Goal: Task Accomplishment & Management: Use online tool/utility

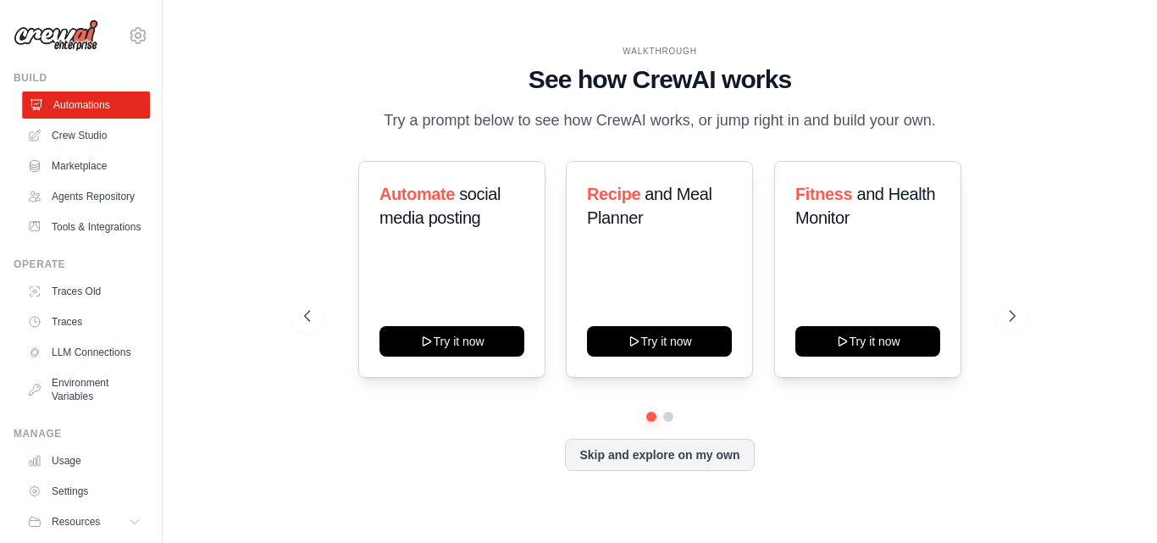
click at [92, 107] on link "Automations" at bounding box center [86, 105] width 128 height 27
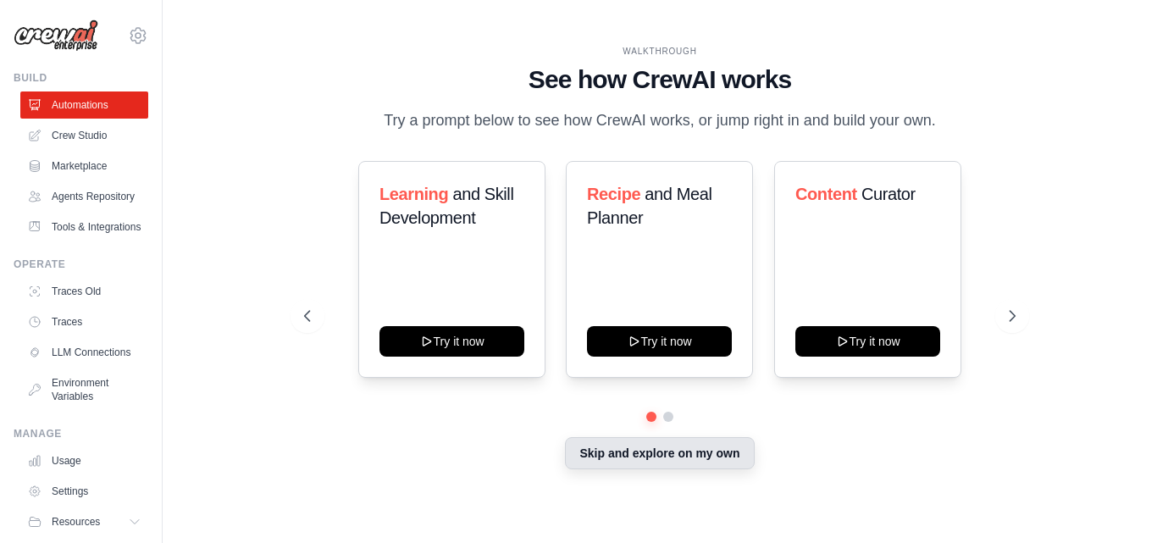
click at [703, 448] on button "Skip and explore on my own" at bounding box center [659, 453] width 189 height 32
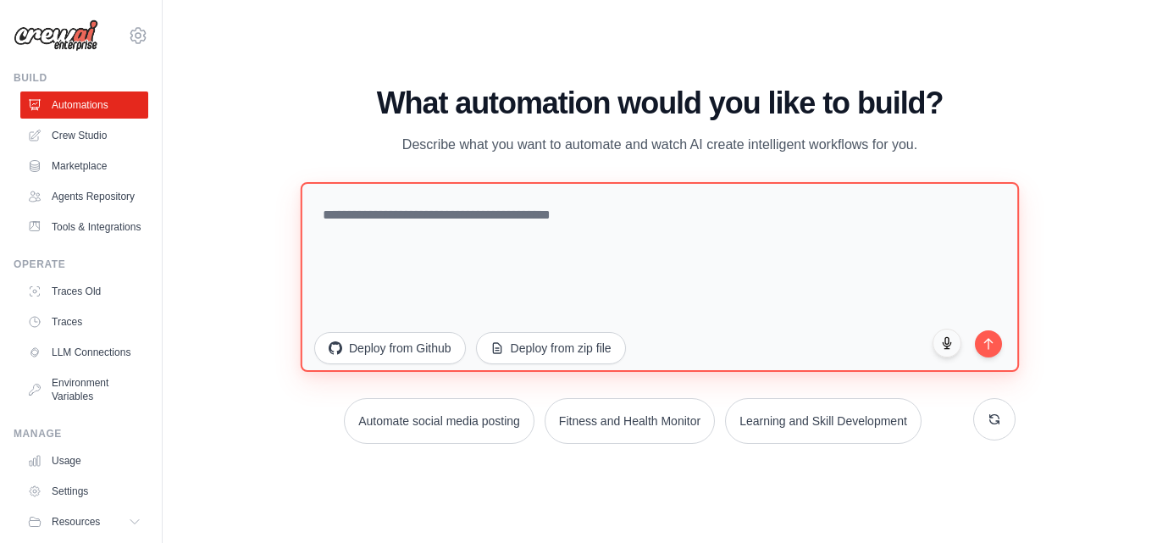
click at [454, 225] on textarea at bounding box center [660, 276] width 719 height 190
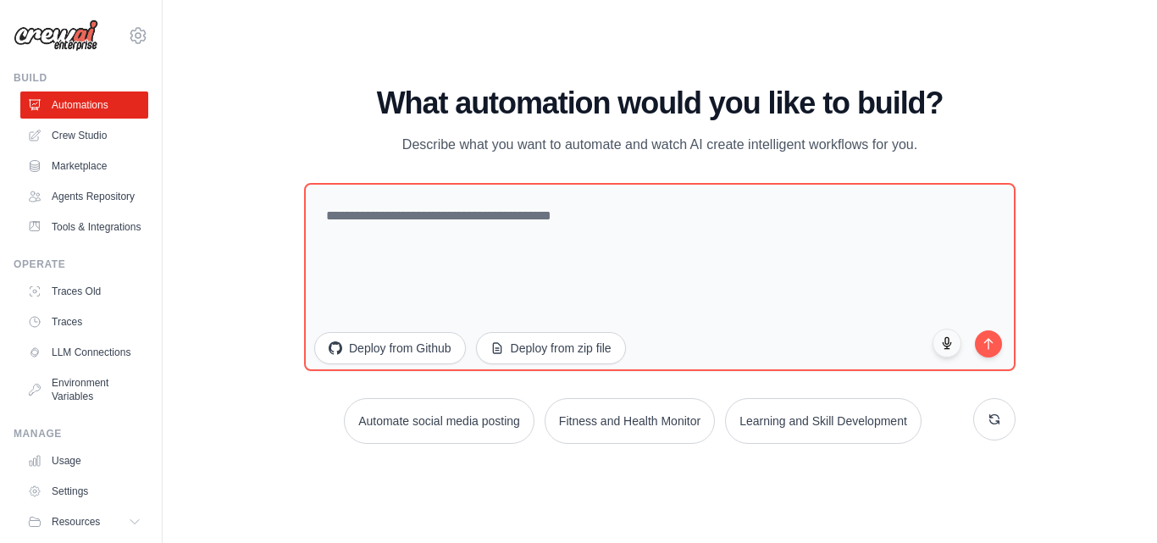
click at [238, 264] on div "WALKTHROUGH See how CrewAI works Try a prompt below to see how CrewAI works, or…" at bounding box center [660, 271] width 941 height 509
click at [97, 241] on link "Tools & Integrations" at bounding box center [86, 227] width 128 height 27
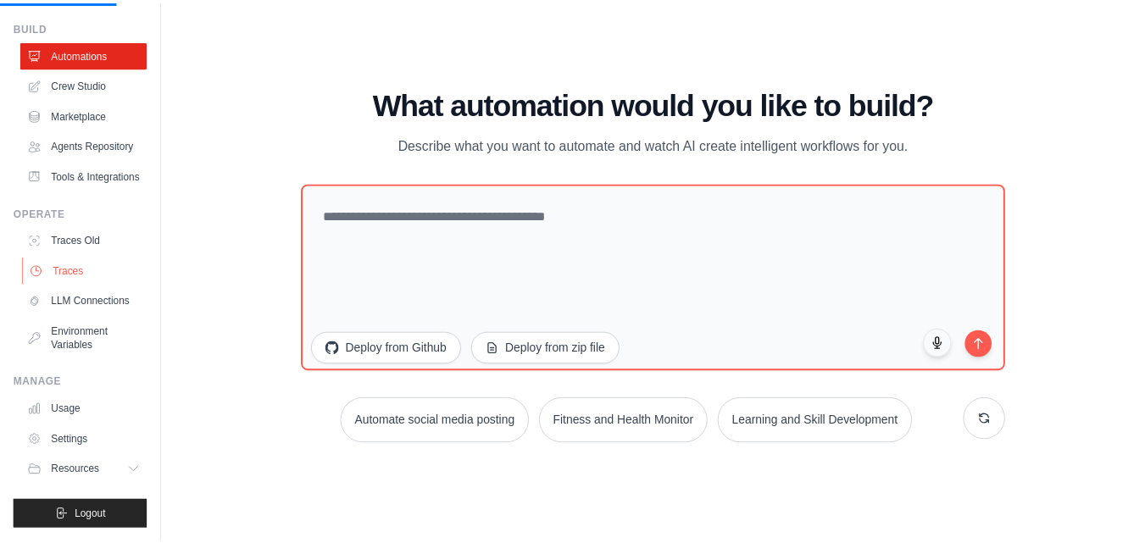
scroll to position [92, 0]
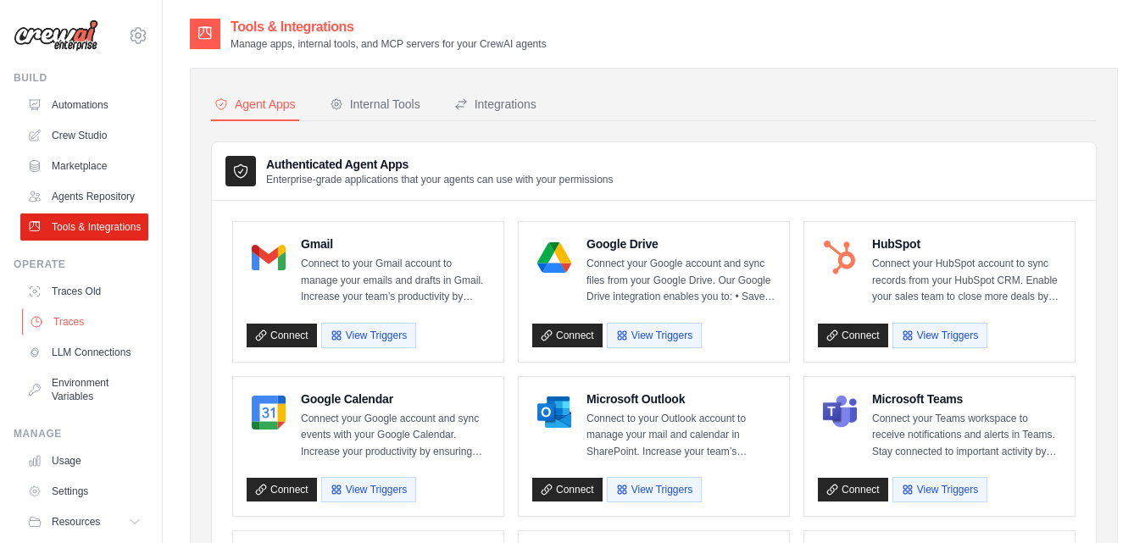
click at [86, 336] on link "Traces" at bounding box center [86, 321] width 128 height 27
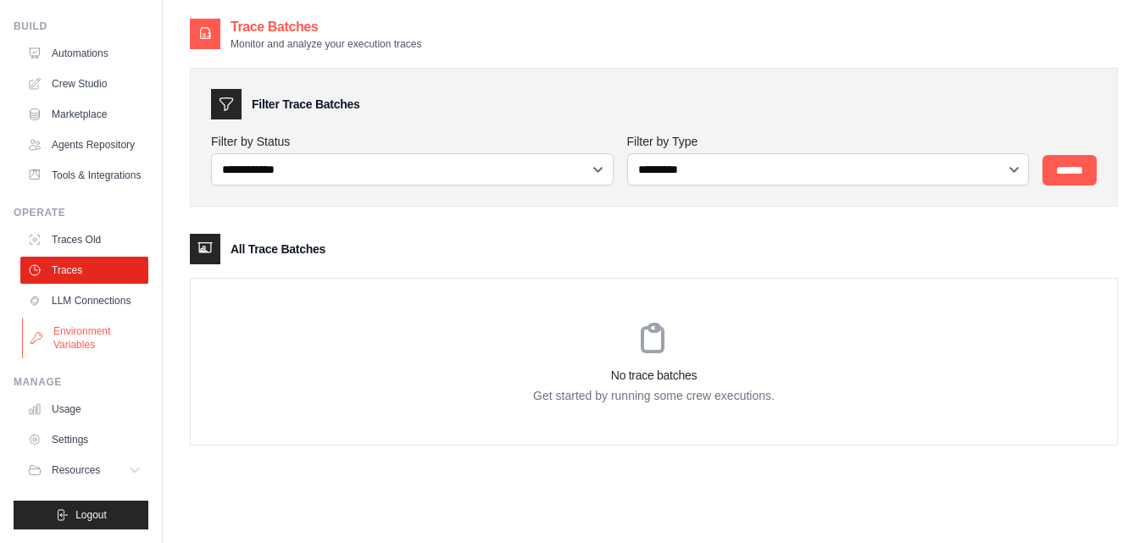
scroll to position [92, 0]
click at [79, 335] on link "Environment Variables" at bounding box center [86, 338] width 128 height 41
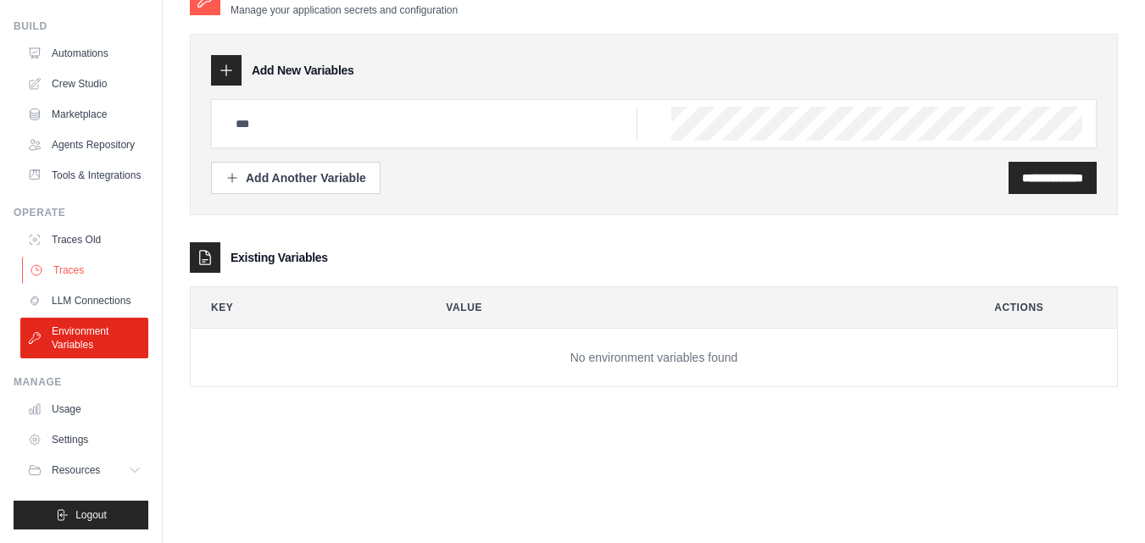
scroll to position [8, 0]
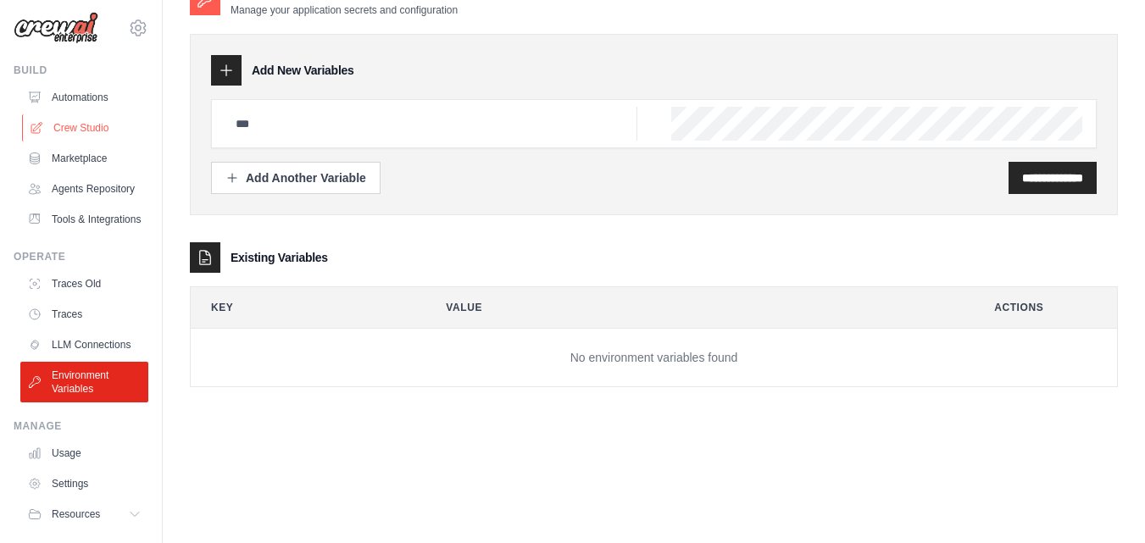
click at [86, 119] on link "Crew Studio" at bounding box center [86, 127] width 128 height 27
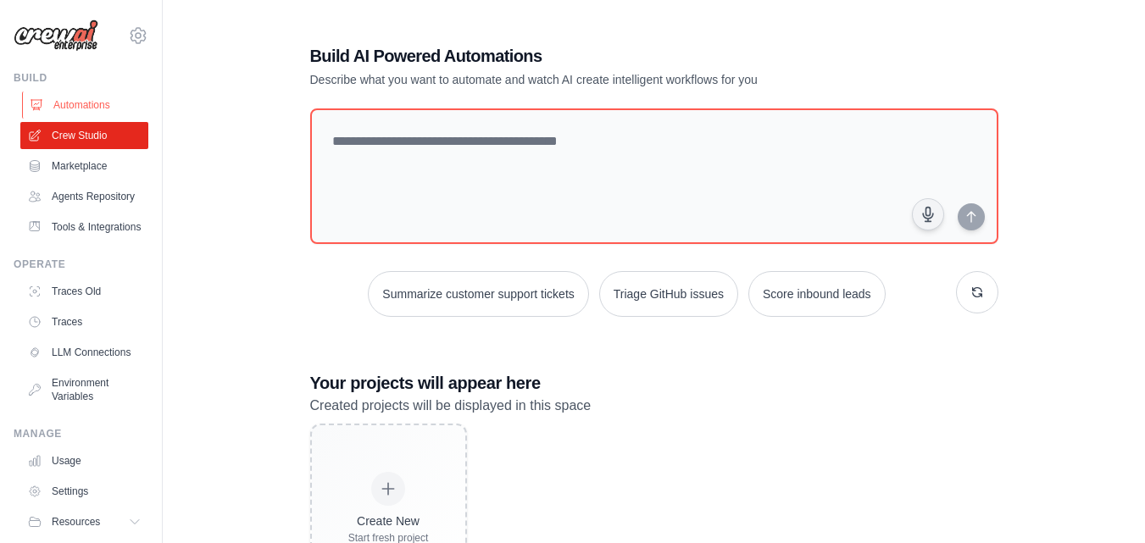
click at [67, 103] on link "Automations" at bounding box center [86, 105] width 128 height 27
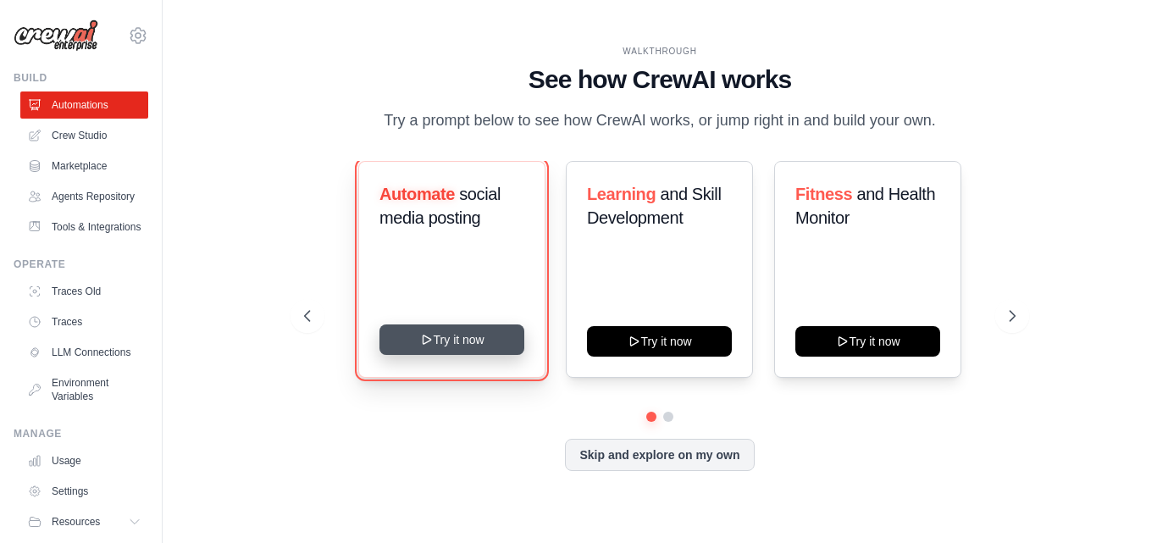
click at [459, 347] on button "Try it now" at bounding box center [452, 340] width 145 height 31
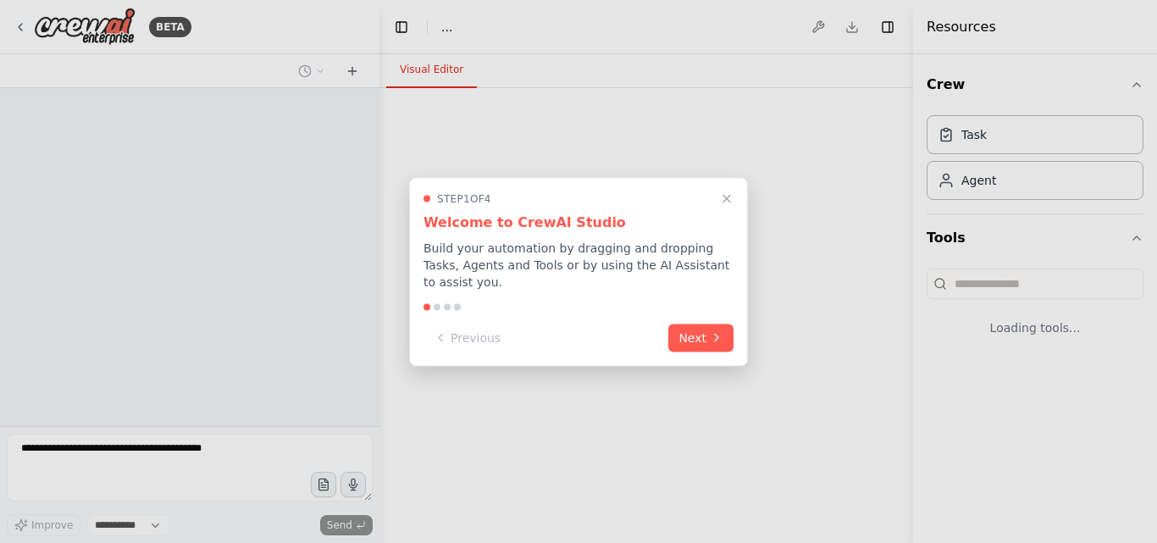
select select "****"
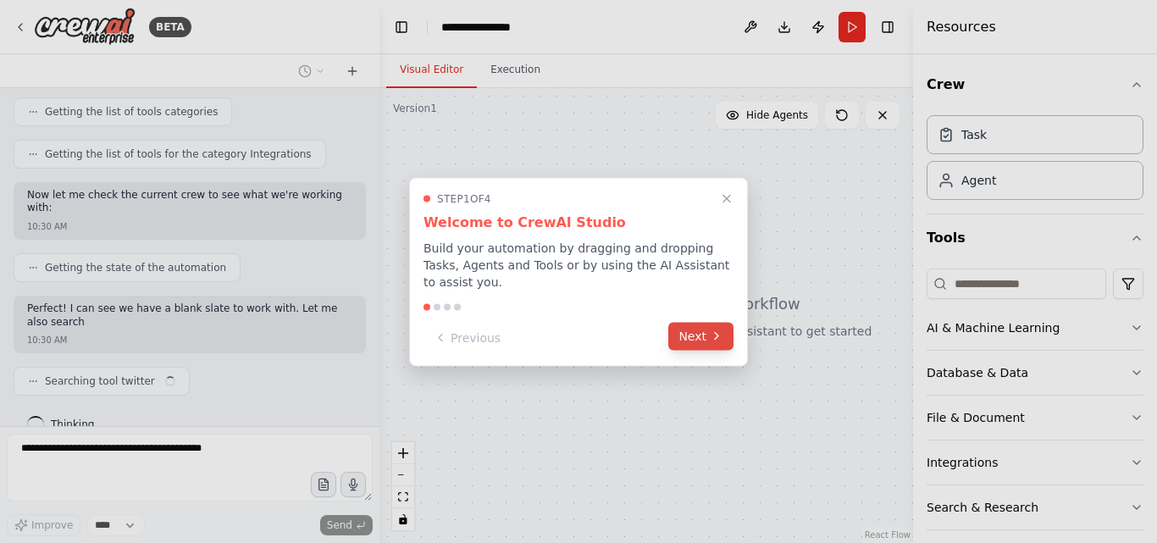
scroll to position [501, 0]
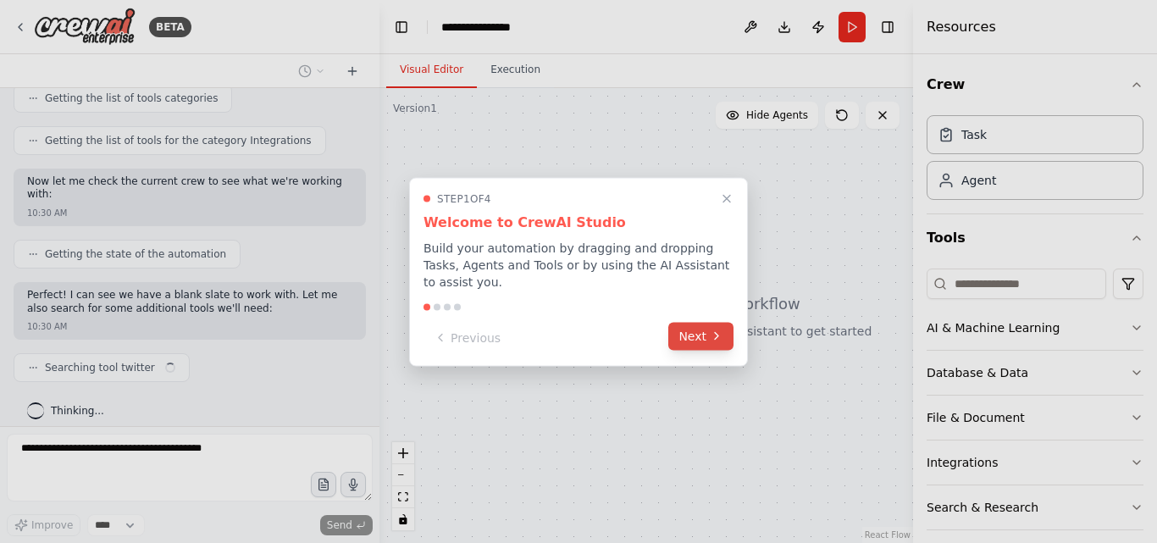
click at [693, 337] on button "Next" at bounding box center [701, 336] width 65 height 28
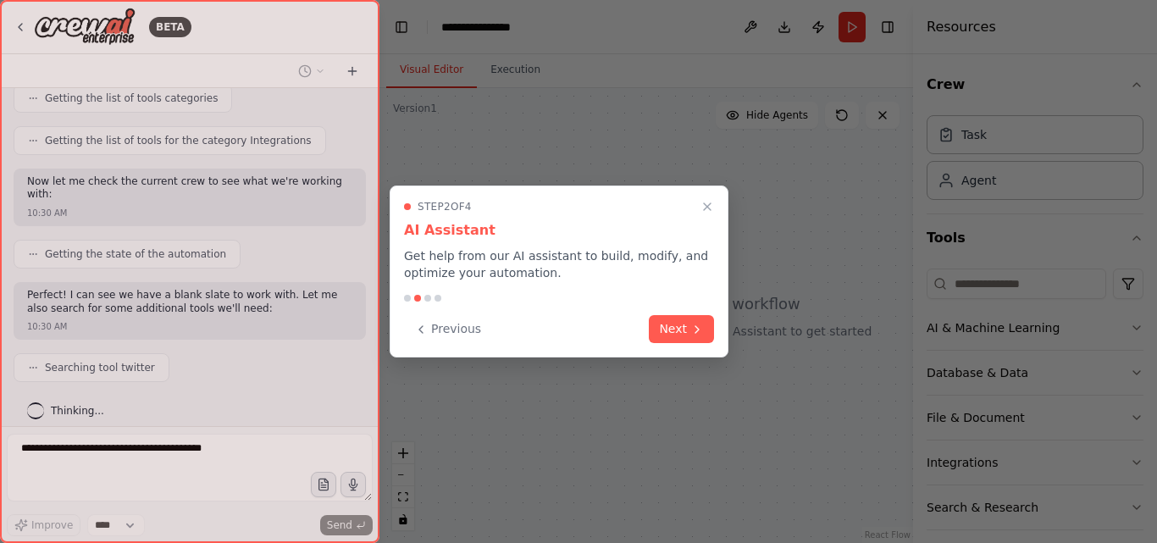
click at [709, 190] on div "Step 2 of 4 AI Assistant Get help from our AI assistant to build, modify, and o…" at bounding box center [559, 272] width 339 height 172
drag, startPoint x: 709, startPoint y: 189, endPoint x: 708, endPoint y: 208, distance: 19.5
click at [709, 195] on div "Step 2 of 4 AI Assistant Get help from our AI assistant to build, modify, and o…" at bounding box center [559, 272] width 339 height 172
click at [707, 208] on icon "Close walkthrough" at bounding box center [707, 206] width 15 height 15
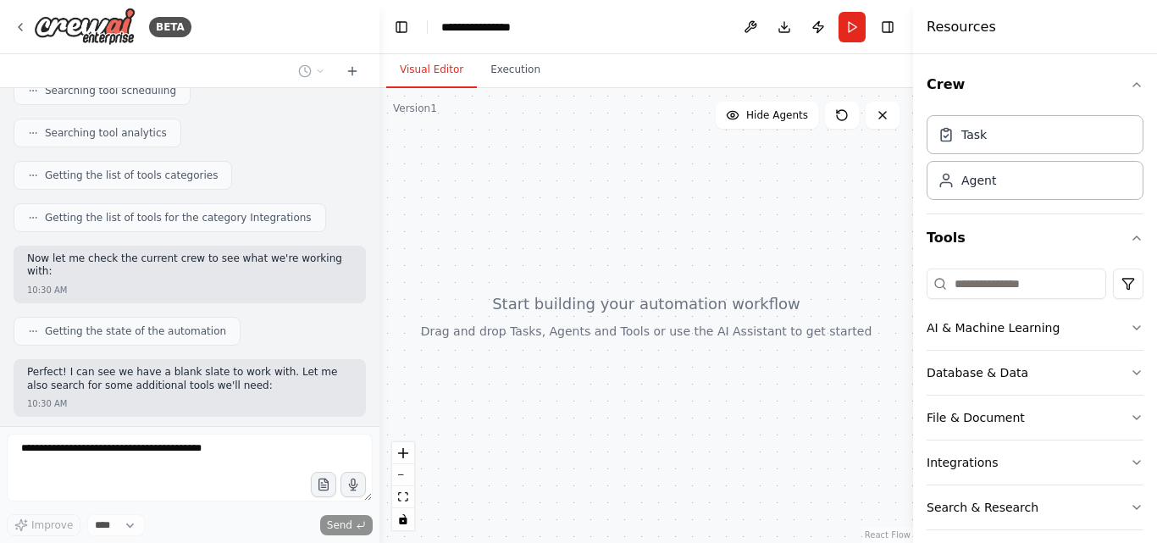
scroll to position [543, 0]
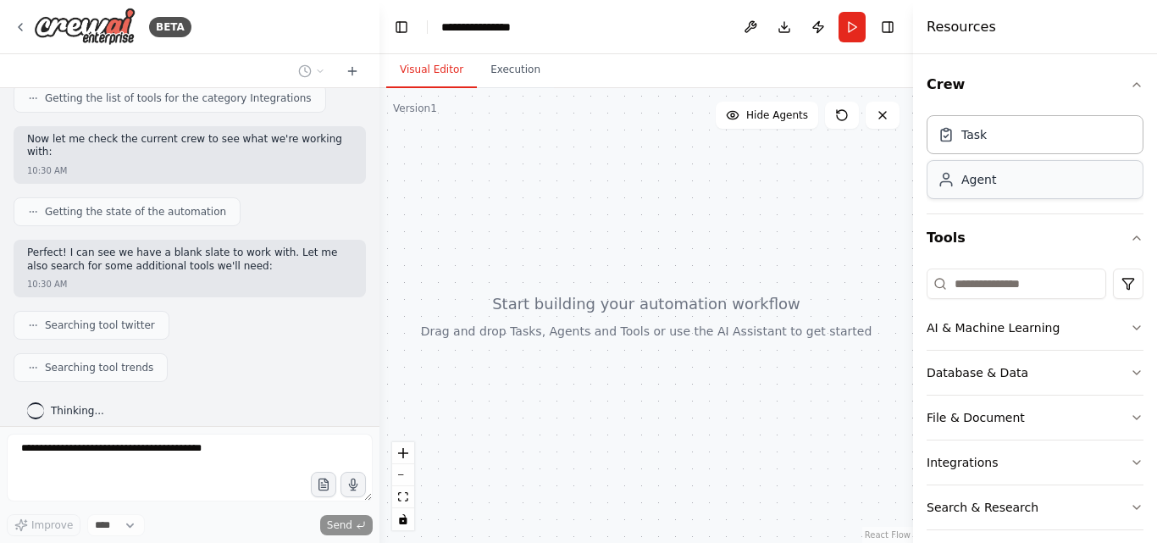
click at [989, 184] on div "Agent" at bounding box center [979, 179] width 35 height 17
click at [963, 193] on div "Agent" at bounding box center [1035, 179] width 217 height 39
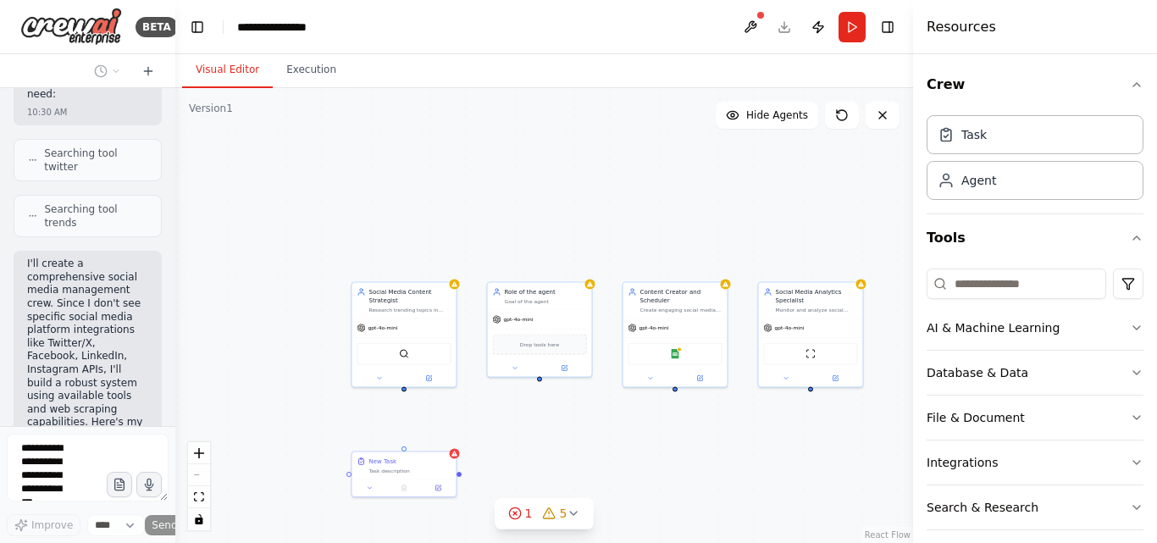
scroll to position [1281, 0]
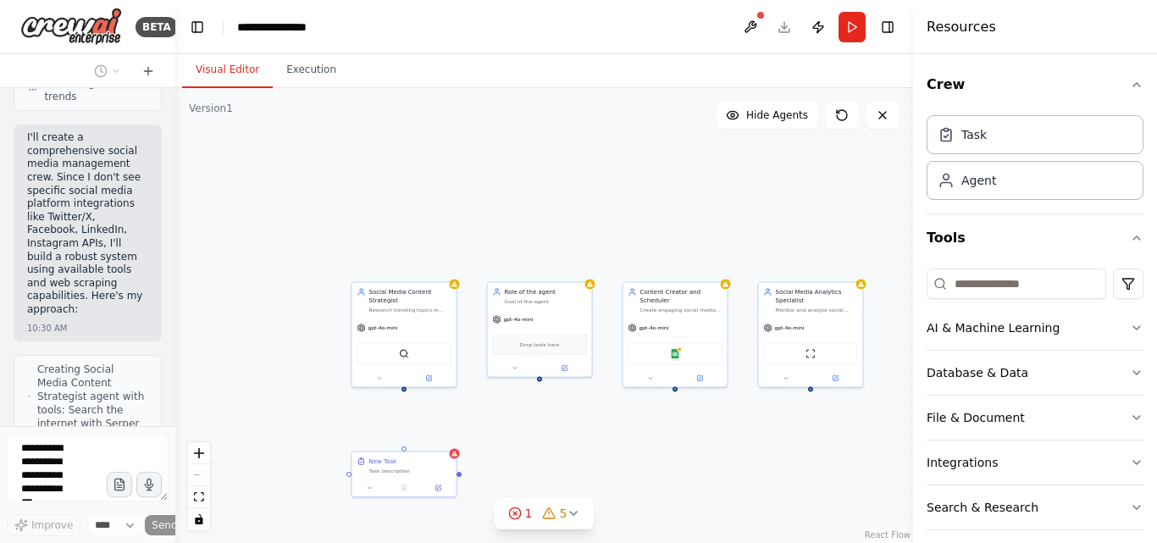
drag, startPoint x: 377, startPoint y: 200, endPoint x: 171, endPoint y: 198, distance: 205.9
click at [171, 198] on div "BETA Create a crew that schedules and publishes social media content across mul…" at bounding box center [578, 271] width 1157 height 543
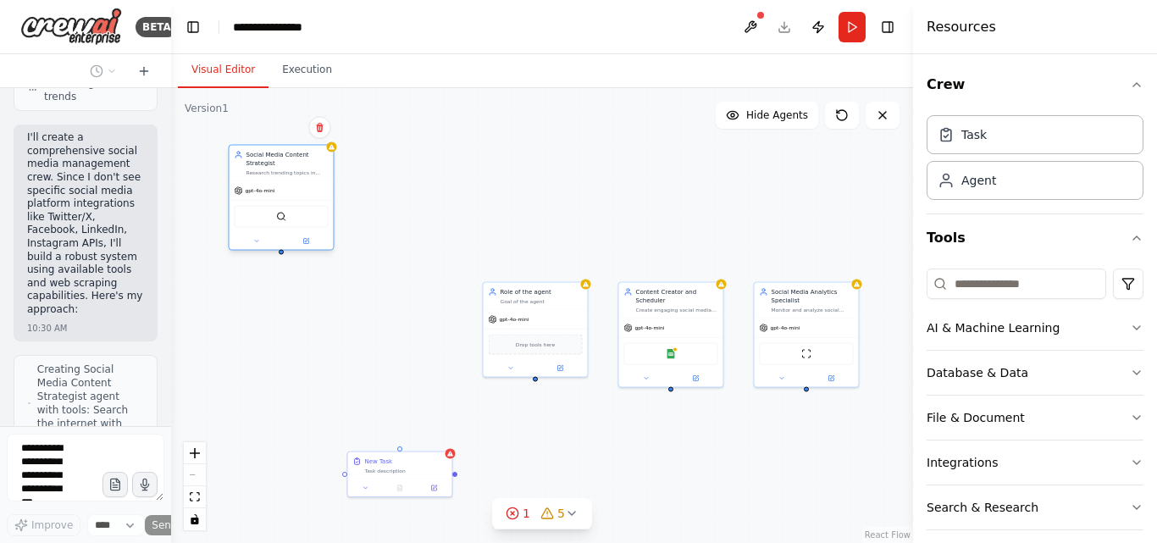
drag, startPoint x: 407, startPoint y: 334, endPoint x: 285, endPoint y: 196, distance: 184.3
click at [285, 196] on div "gpt-4o-mini" at bounding box center [282, 190] width 104 height 19
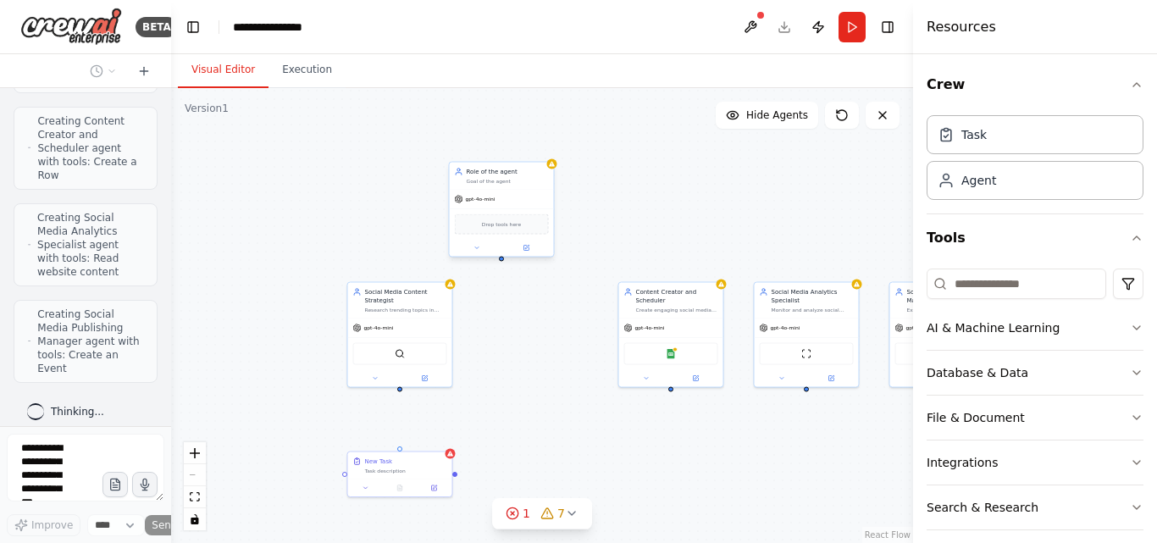
drag, startPoint x: 527, startPoint y: 325, endPoint x: 496, endPoint y: 201, distance: 128.4
click at [496, 201] on div "gpt-4o-mini Drop tools here" at bounding box center [502, 223] width 104 height 67
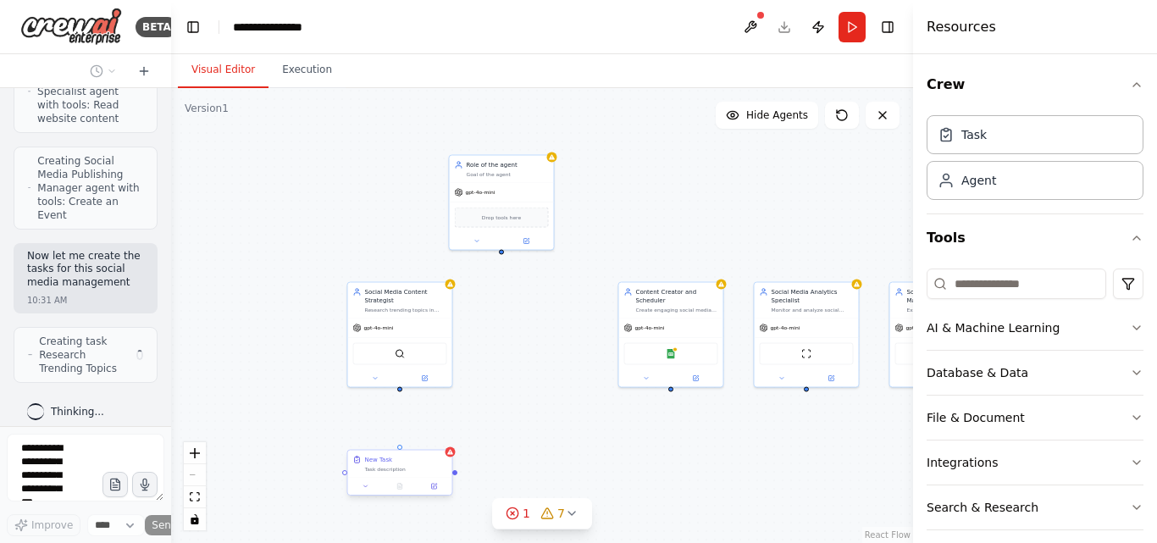
scroll to position [1806, 0]
click at [415, 468] on div "Task description" at bounding box center [406, 469] width 82 height 7
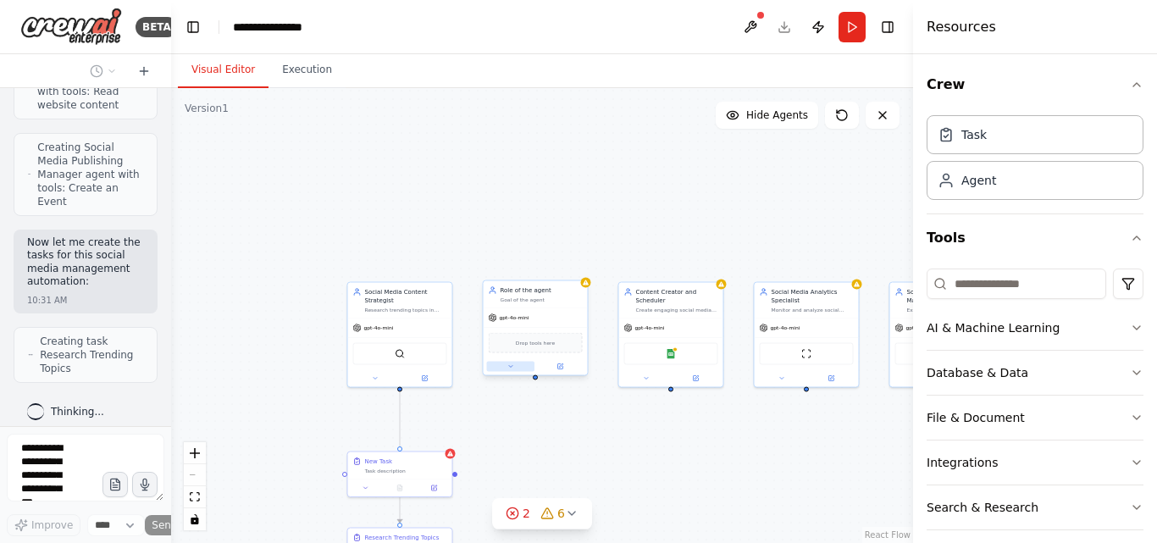
click at [534, 370] on button at bounding box center [511, 367] width 48 height 10
click at [458, 426] on div ".deletable-edge-delete-btn { width: 20px; height: 20px; border: 0px solid #ffff…" at bounding box center [542, 315] width 742 height 455
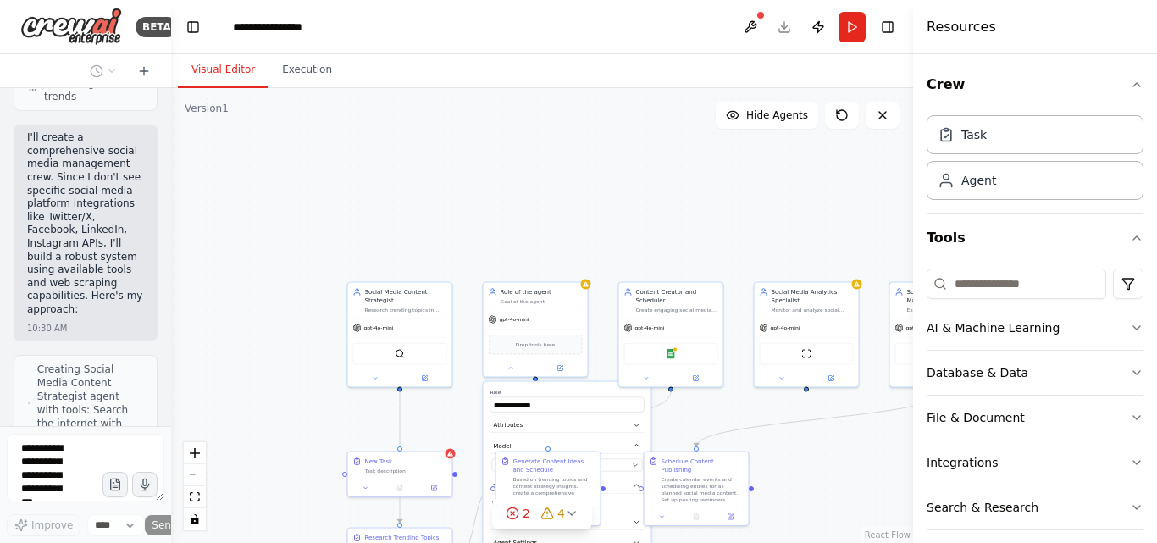
scroll to position [942, 0]
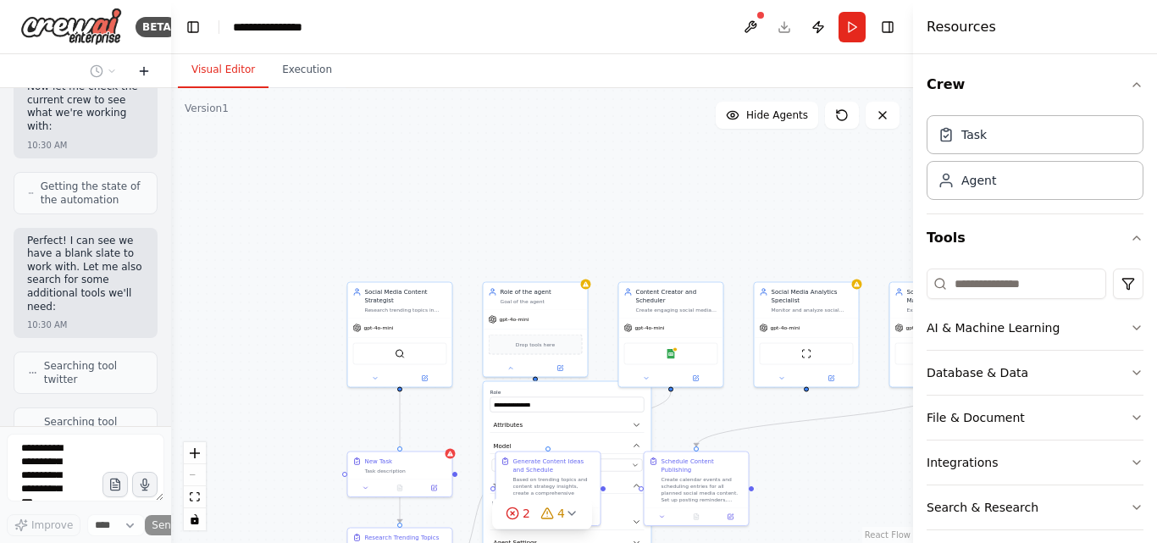
click at [153, 72] on button at bounding box center [143, 71] width 27 height 20
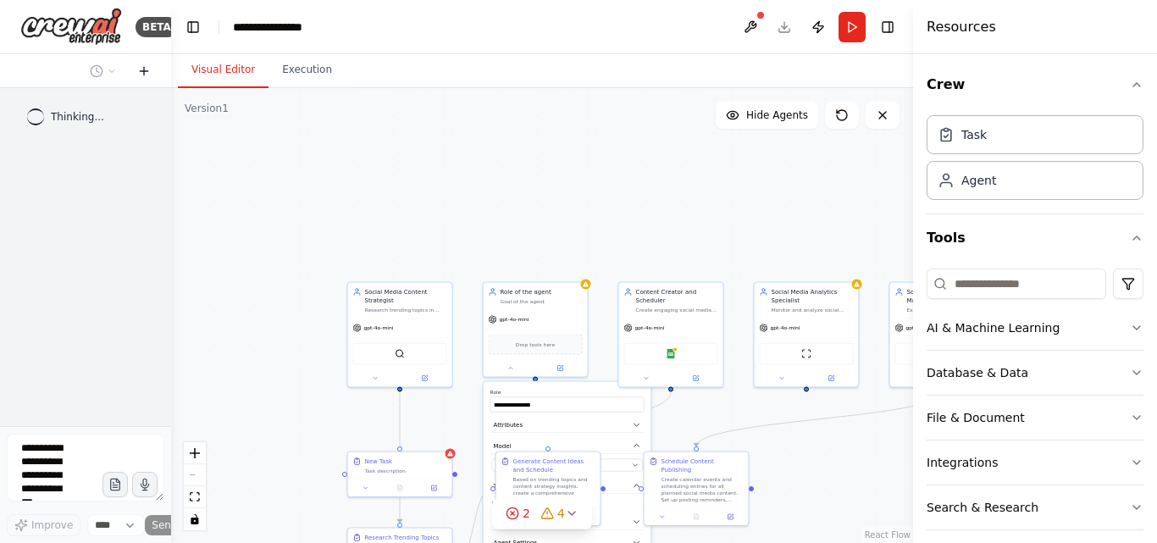
scroll to position [0, 0]
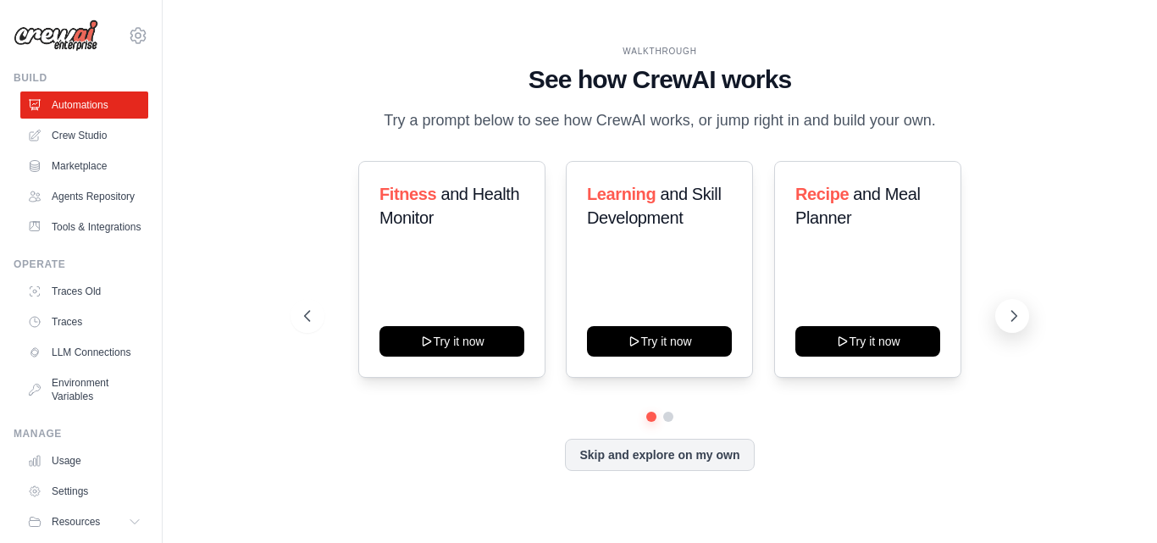
click at [1013, 310] on icon at bounding box center [1014, 316] width 17 height 17
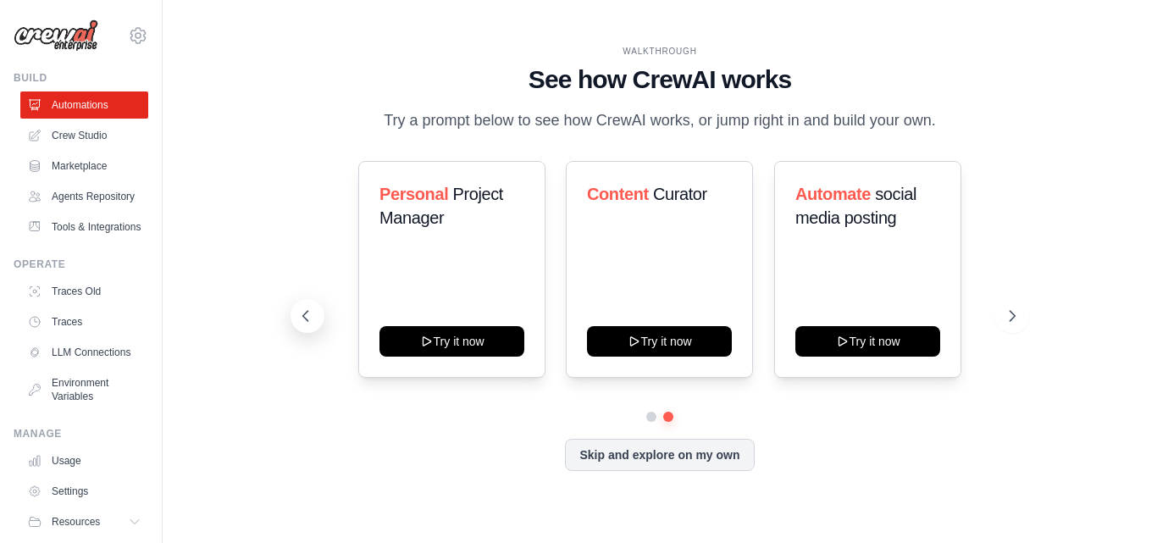
click at [312, 321] on icon at bounding box center [305, 316] width 17 height 17
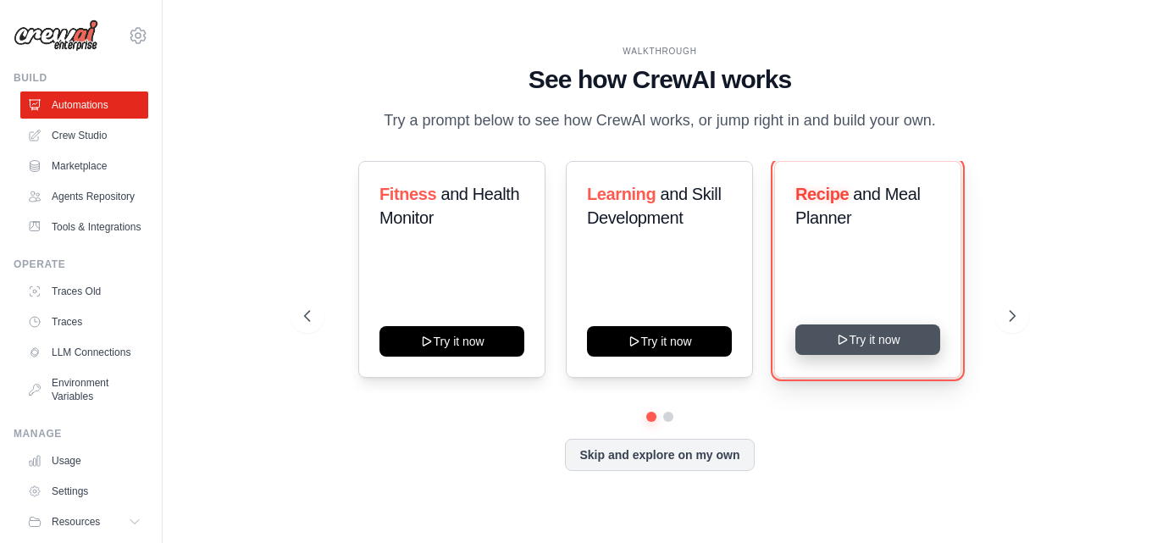
click at [889, 336] on button "Try it now" at bounding box center [868, 340] width 145 height 31
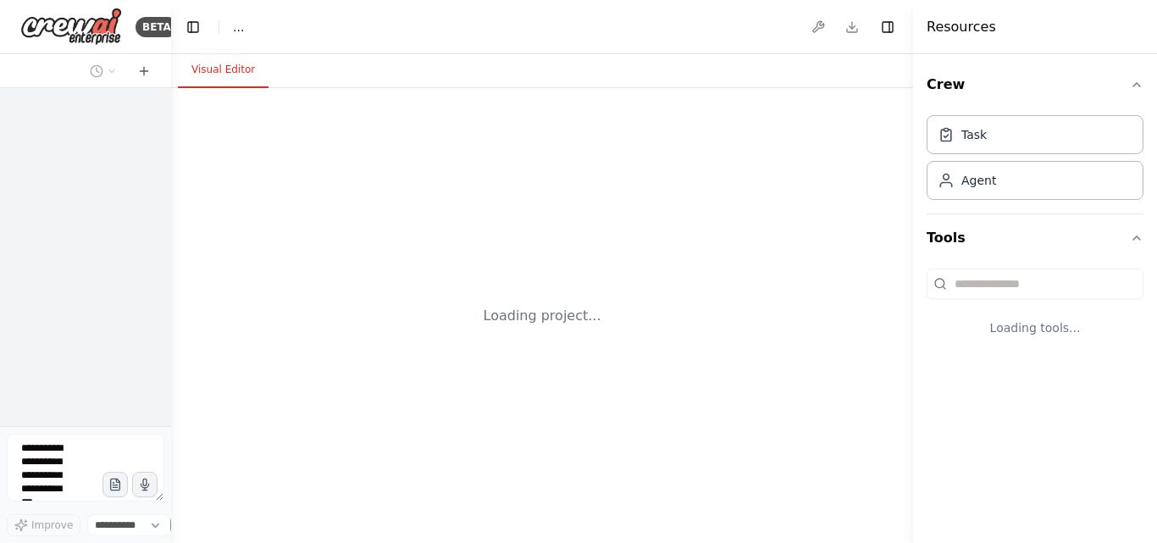
select select "****"
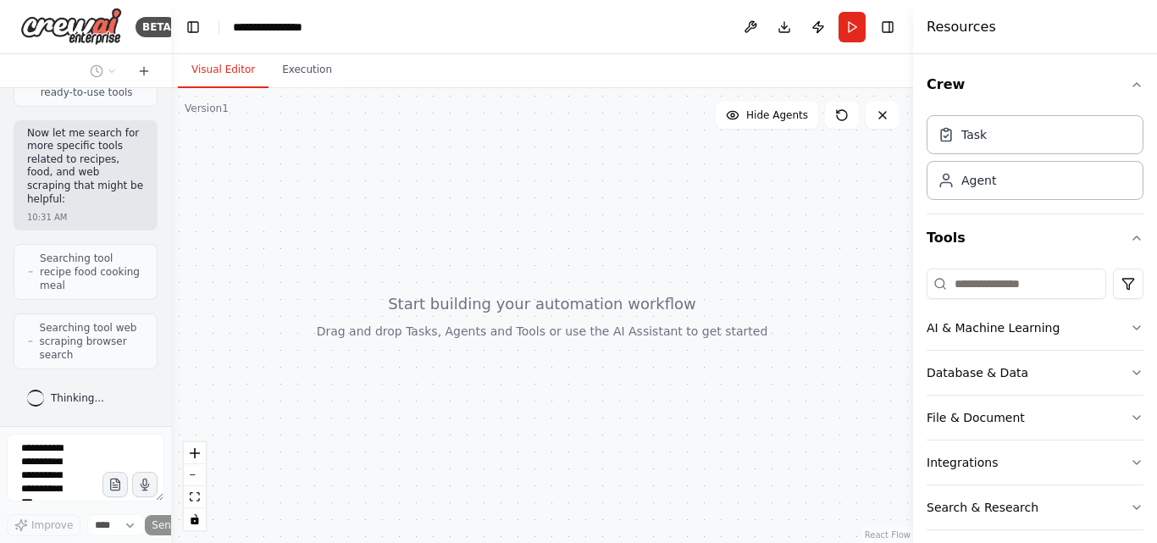
scroll to position [452, 0]
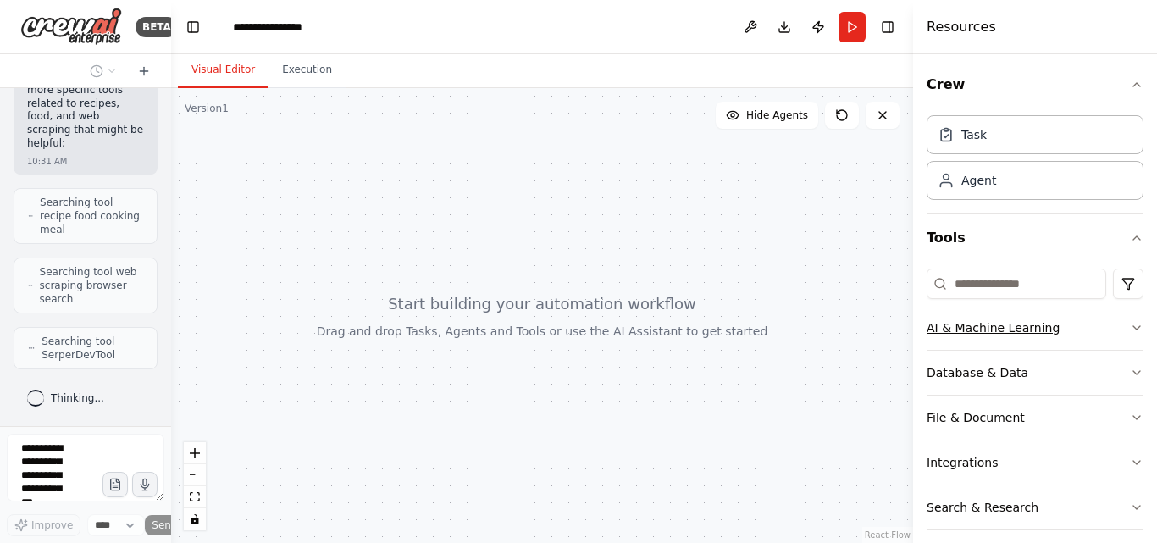
click at [1024, 341] on button "AI & Machine Learning" at bounding box center [1035, 328] width 217 height 44
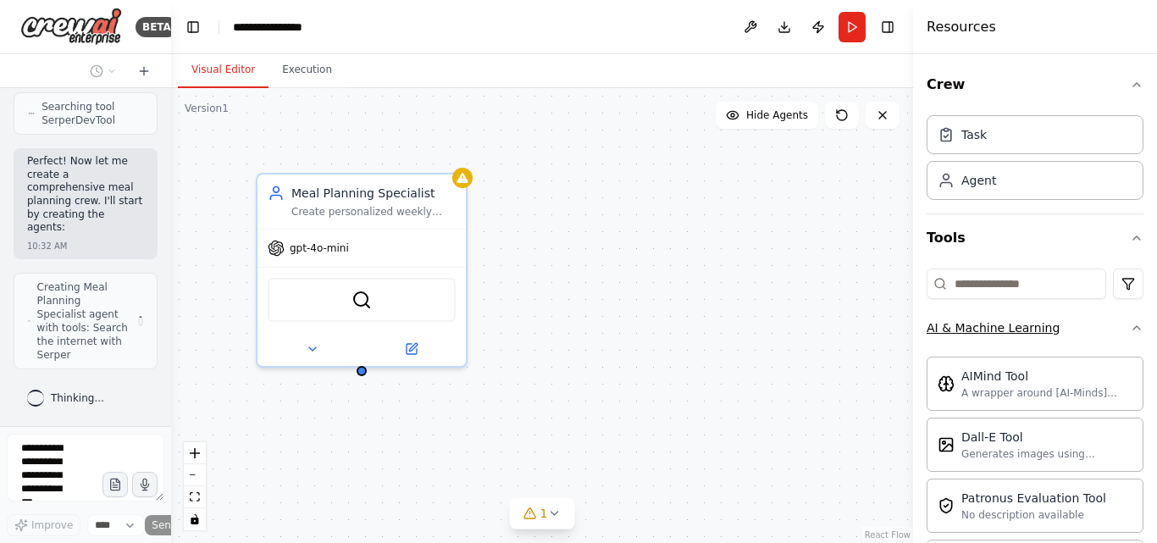
scroll to position [659, 0]
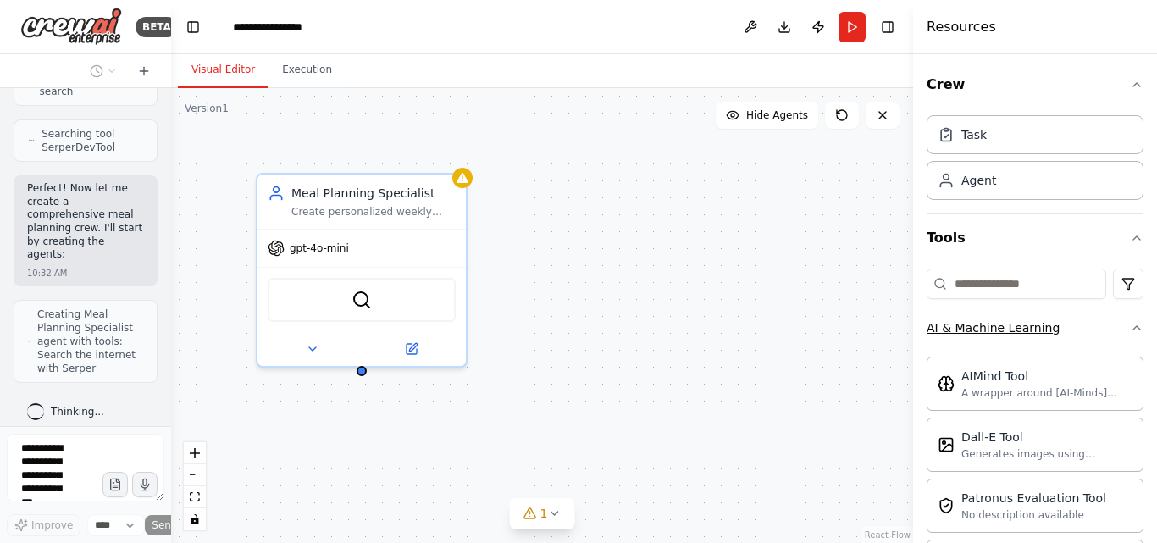
click at [977, 332] on div "AI & Machine Learning" at bounding box center [993, 327] width 133 height 17
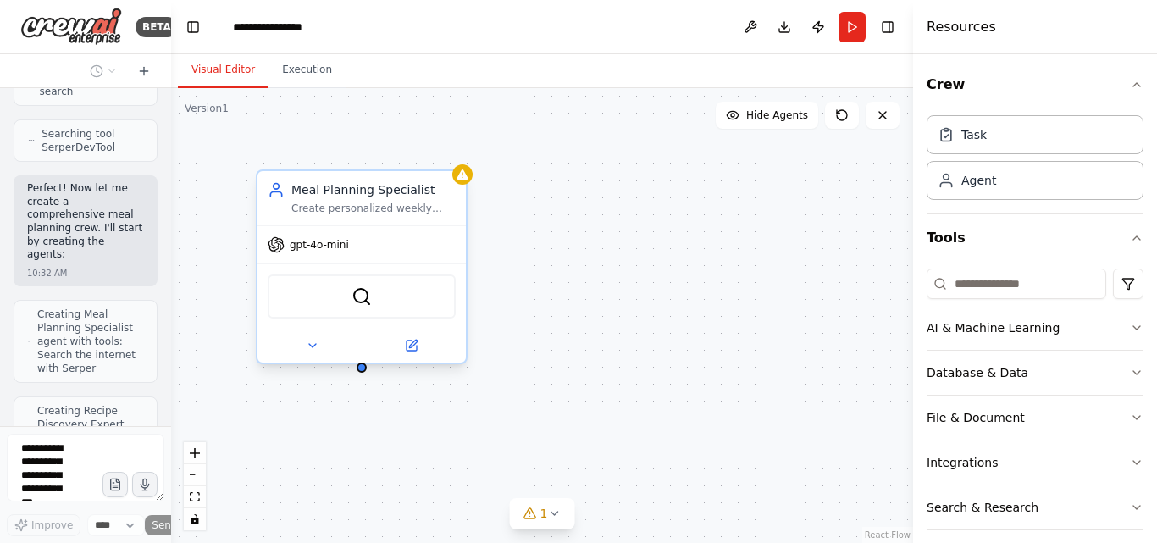
scroll to position [756, 0]
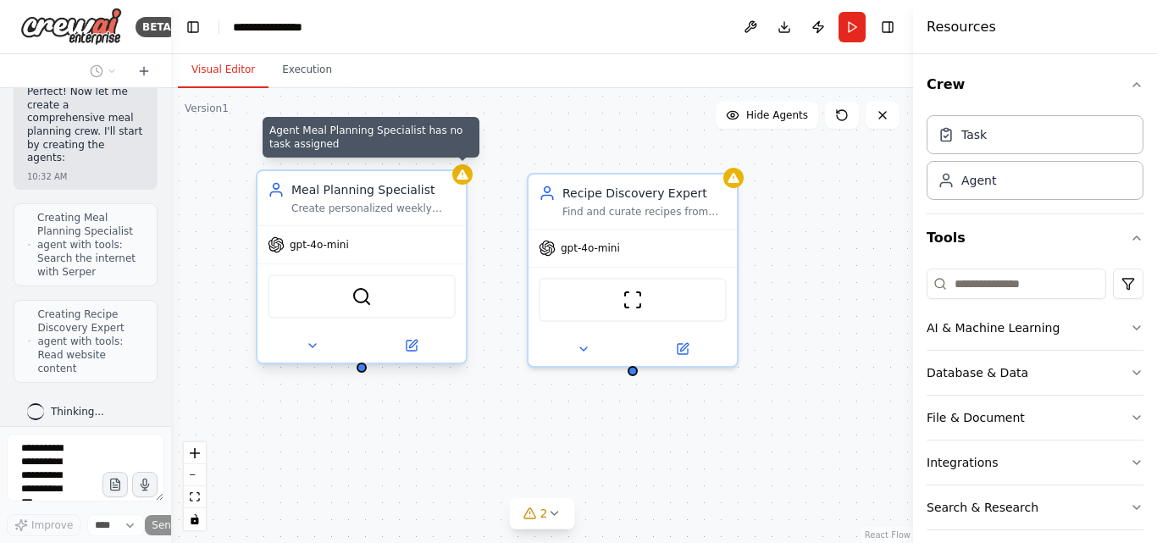
click at [469, 179] on icon at bounding box center [463, 175] width 14 height 14
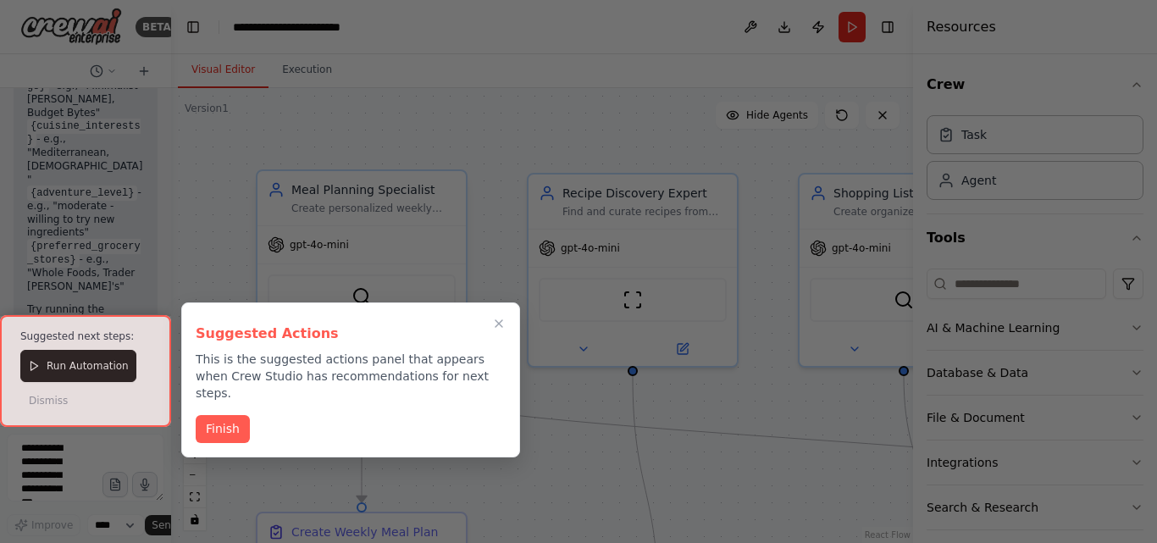
scroll to position [3245, 0]
click at [205, 413] on button "Finish" at bounding box center [223, 427] width 54 height 28
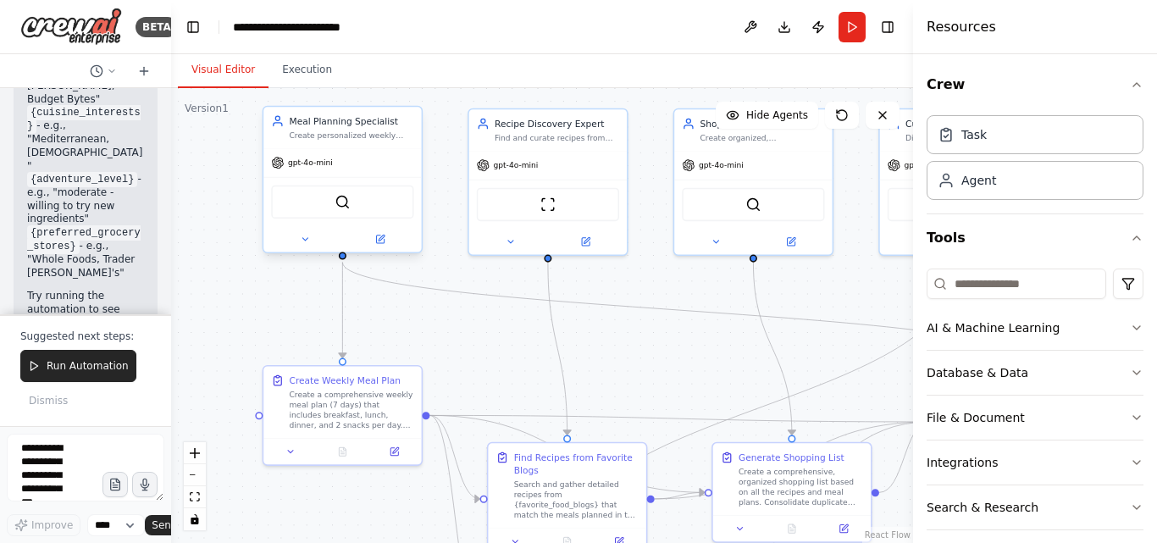
drag, startPoint x: 438, startPoint y: 175, endPoint x: 415, endPoint y: 58, distance: 118.3
click at [415, 58] on div "Visual Editor Execution Version 1 Show Tools Hide Agents .deletable-edge-delete…" at bounding box center [542, 298] width 742 height 489
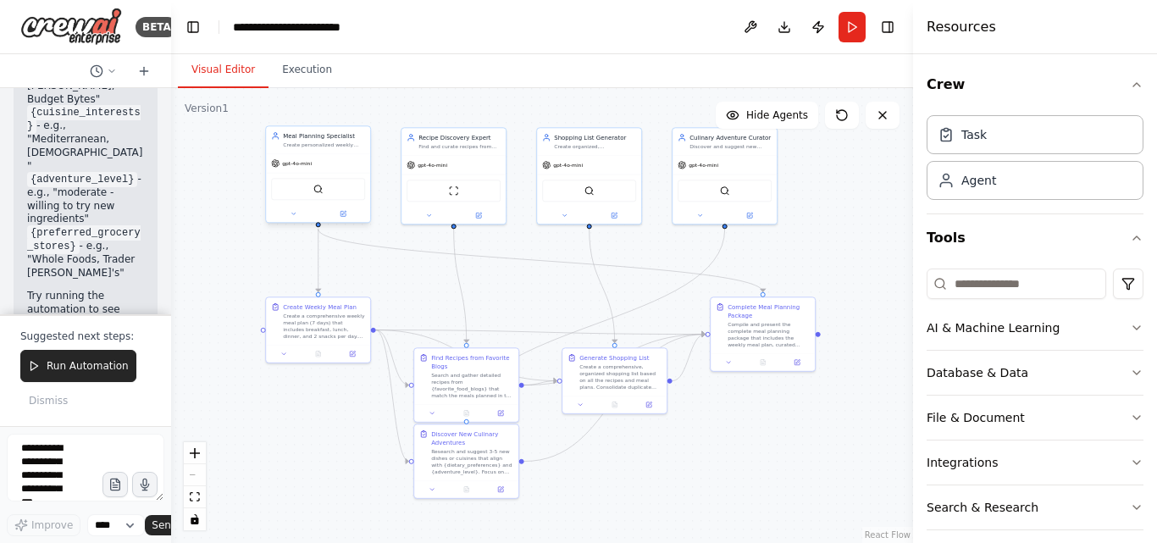
drag, startPoint x: 308, startPoint y: 337, endPoint x: 222, endPoint y: 269, distance: 109.7
click at [222, 269] on div ".deletable-edge-delete-btn { width: 20px; height: 20px; border: 0px solid #ffff…" at bounding box center [542, 315] width 742 height 455
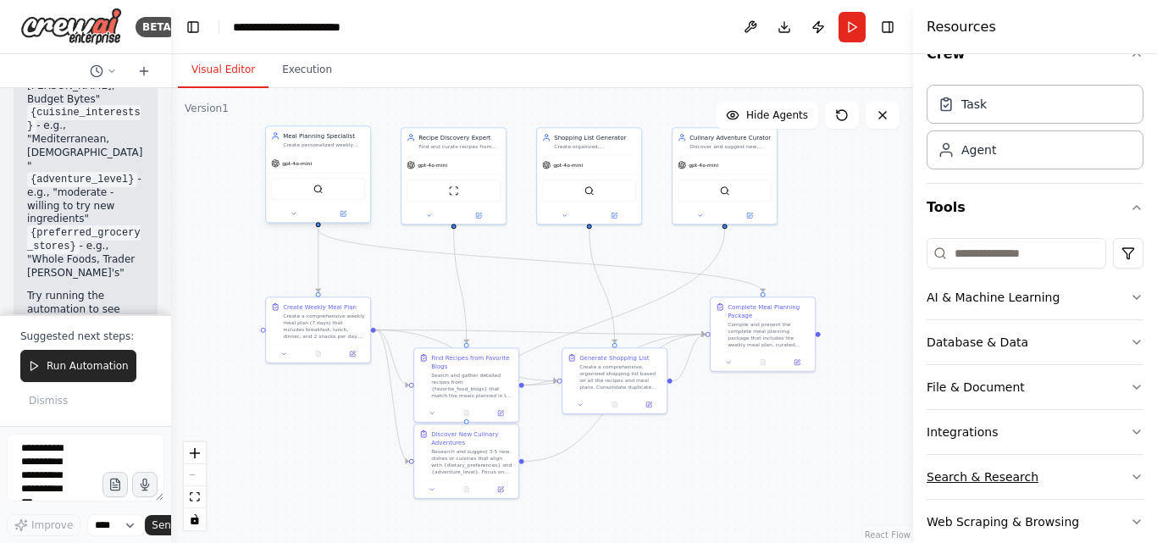
scroll to position [59, 0]
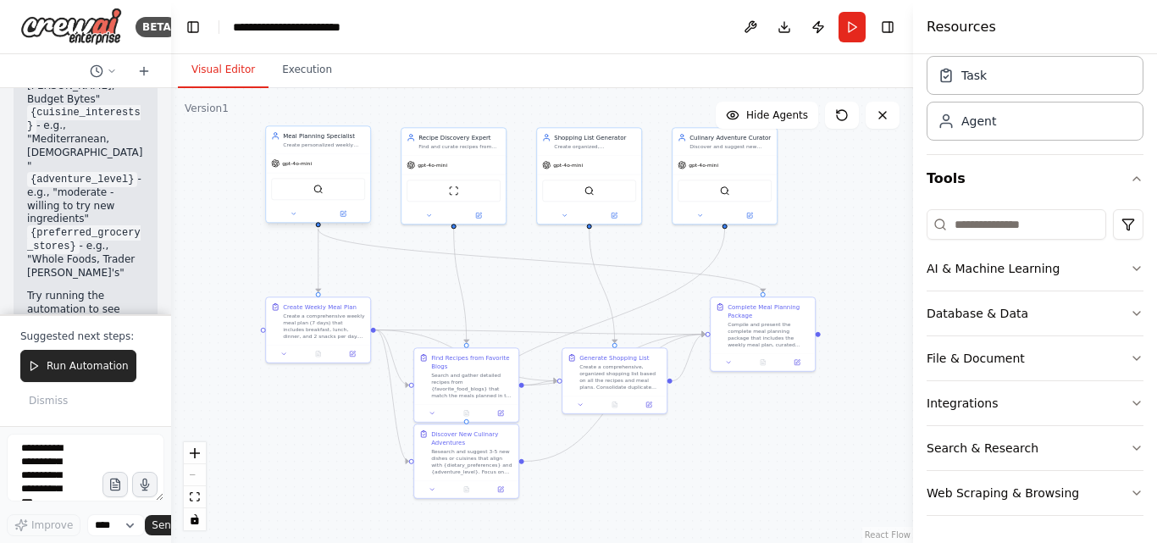
click at [852, 42] on header "**********" at bounding box center [542, 27] width 742 height 54
click at [854, 33] on button "Run" at bounding box center [852, 27] width 27 height 31
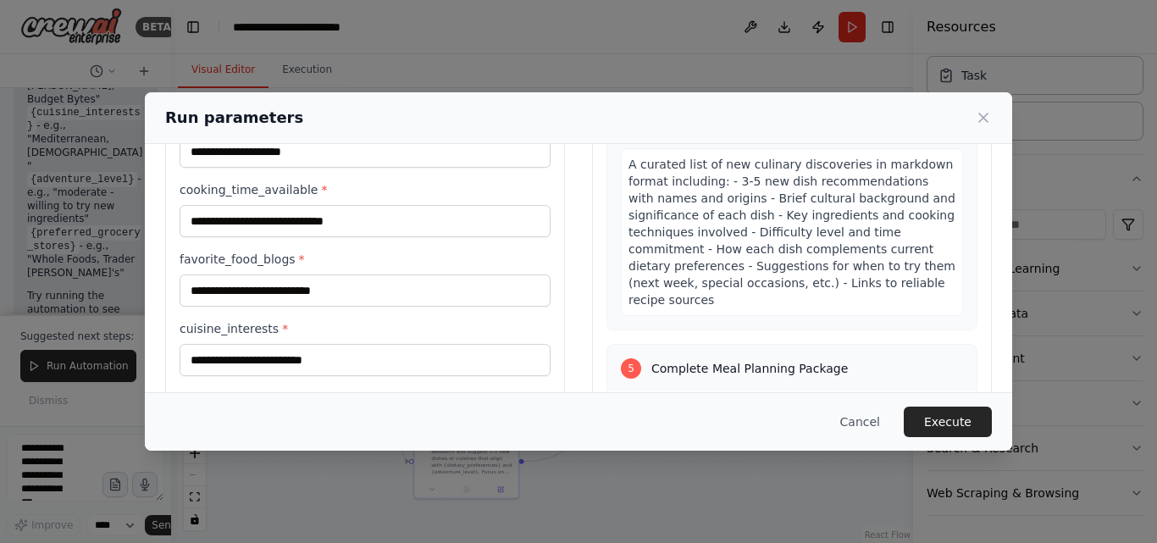
scroll to position [387, 0]
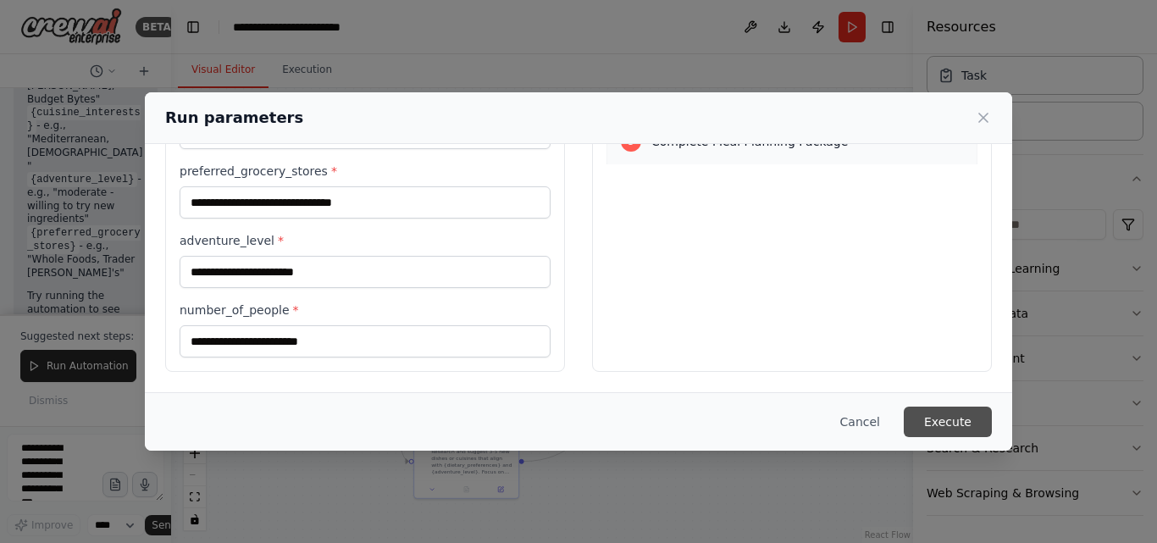
click at [929, 416] on button "Execute" at bounding box center [948, 422] width 88 height 31
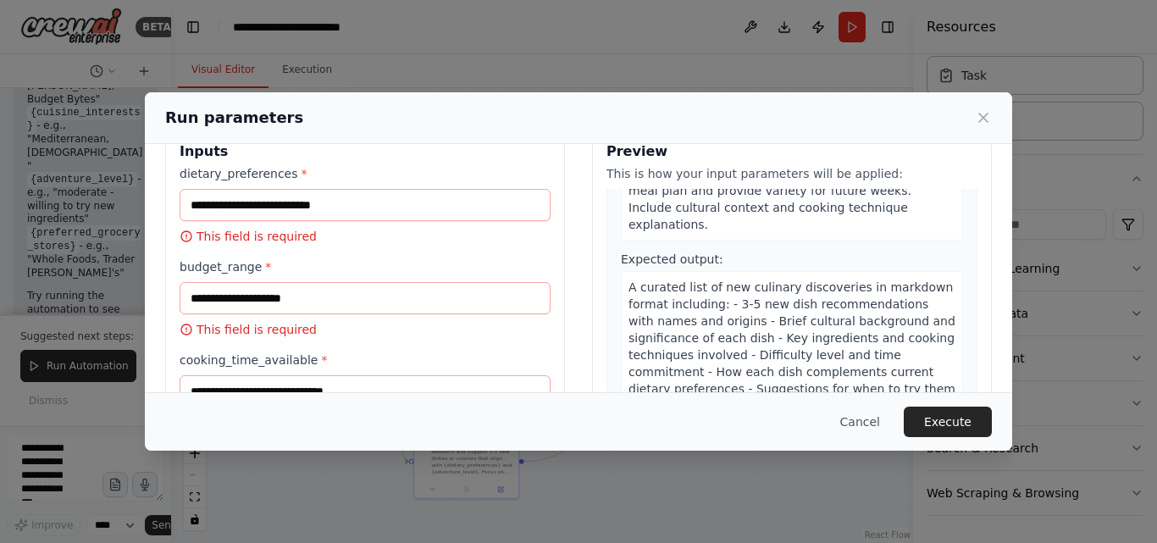
scroll to position [0, 0]
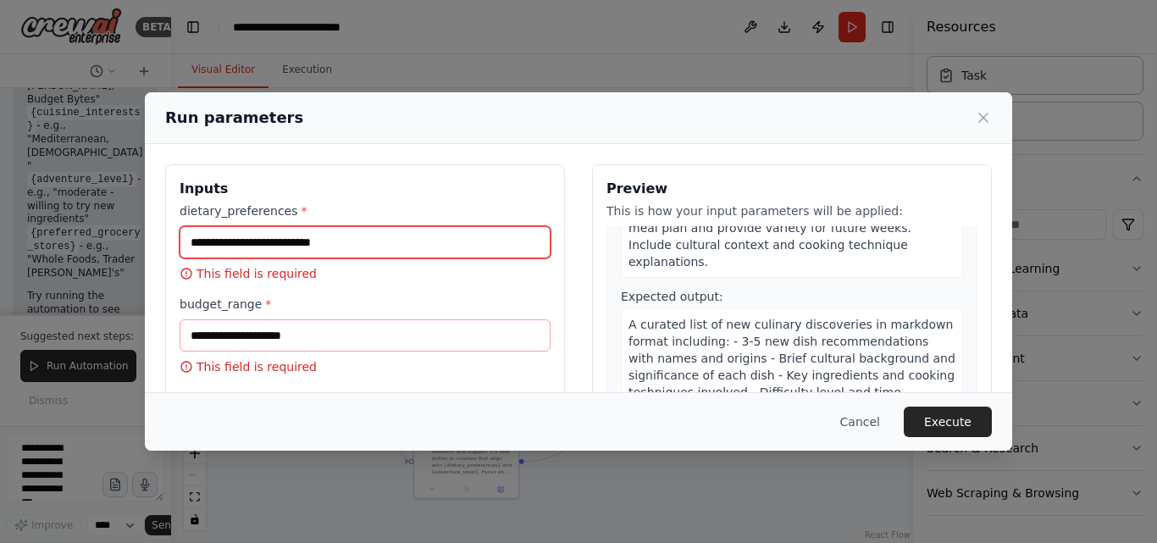
click at [246, 249] on input "dietary_preferences *" at bounding box center [365, 242] width 371 height 32
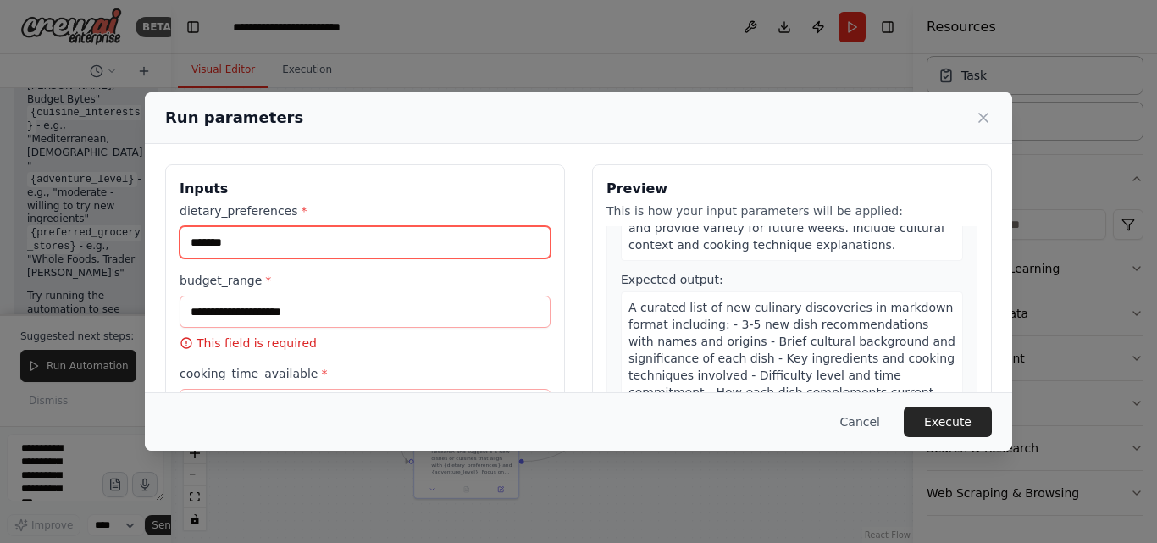
type input "*******"
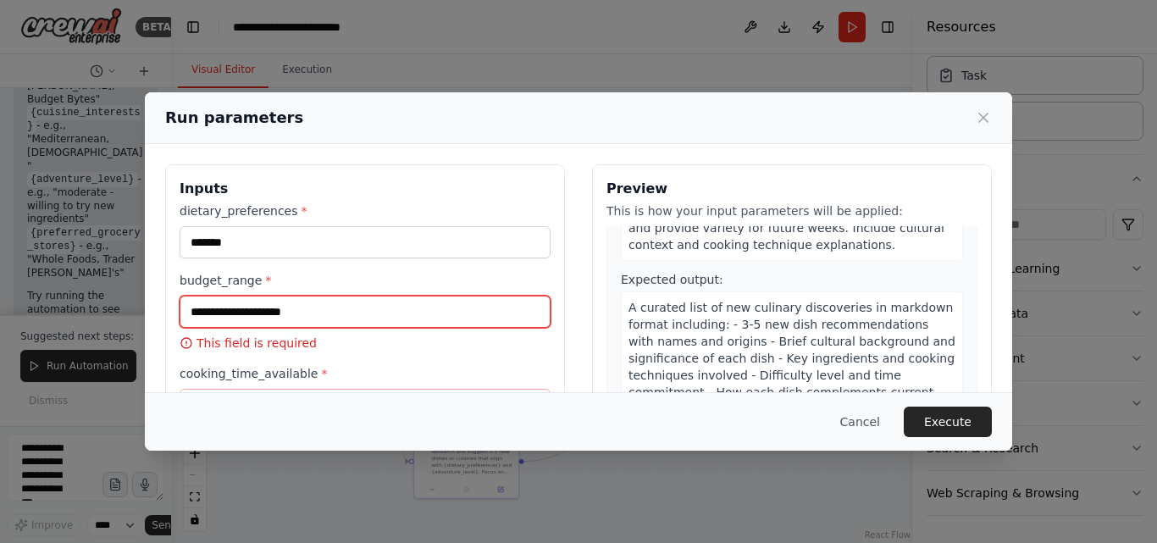
click at [365, 312] on input "budget_range *" at bounding box center [365, 312] width 371 height 32
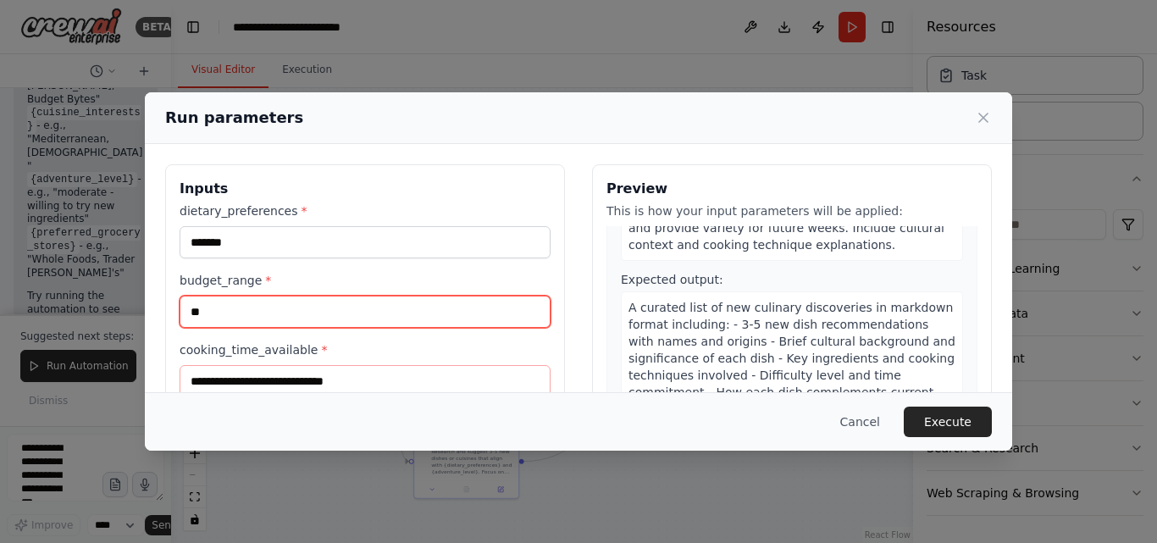
type input "*"
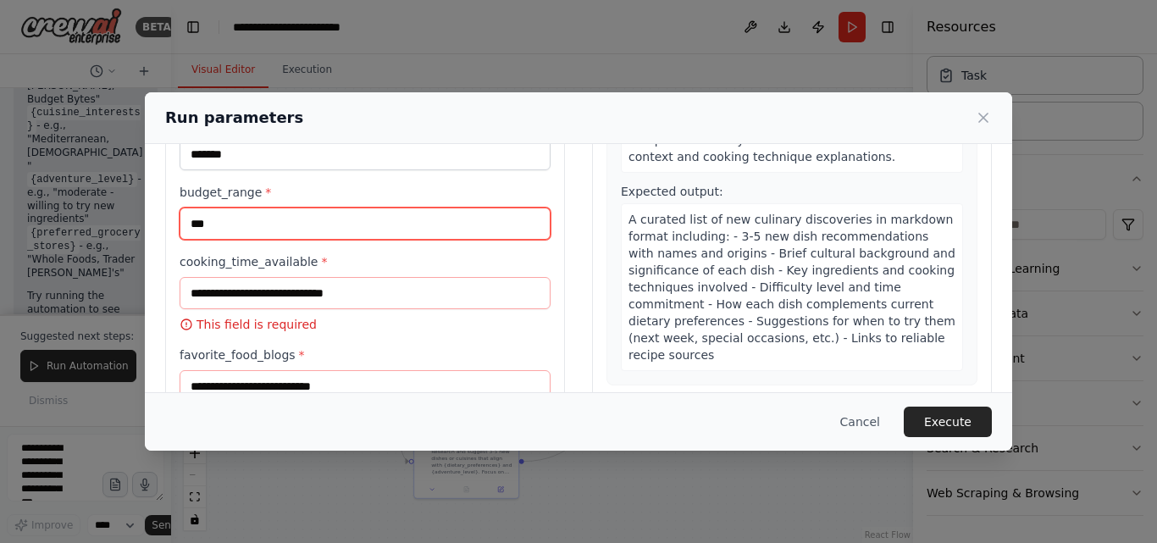
scroll to position [85, 0]
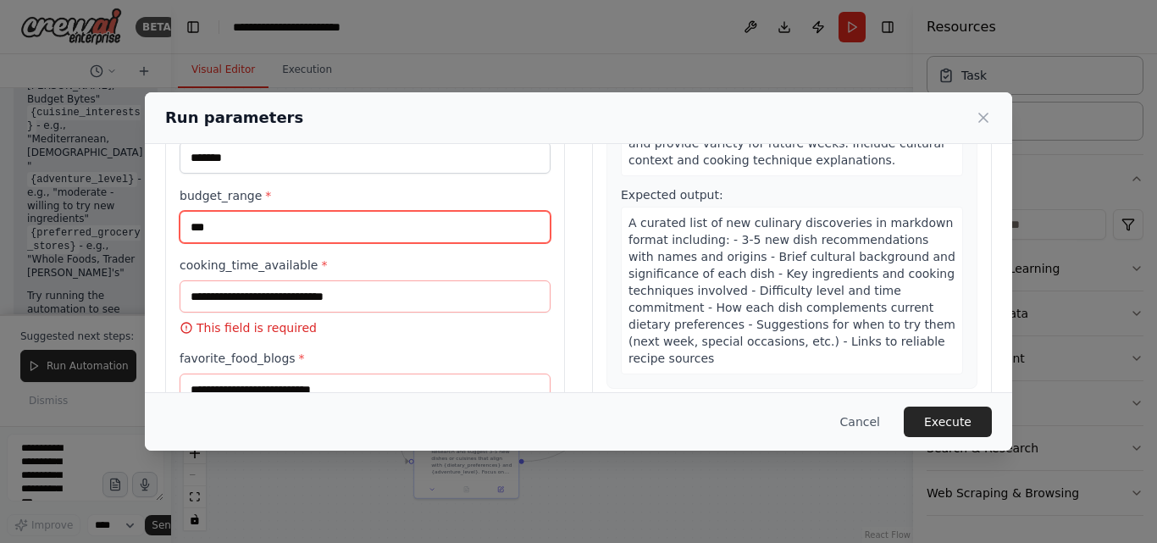
type input "***"
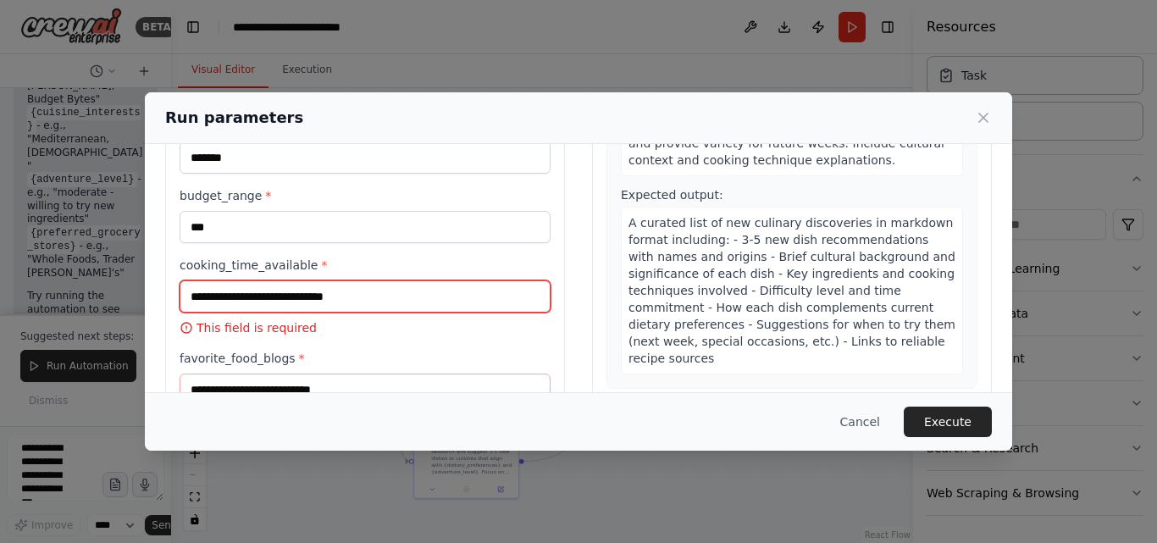
click at [284, 306] on input "cooking_time_available *" at bounding box center [365, 296] width 371 height 32
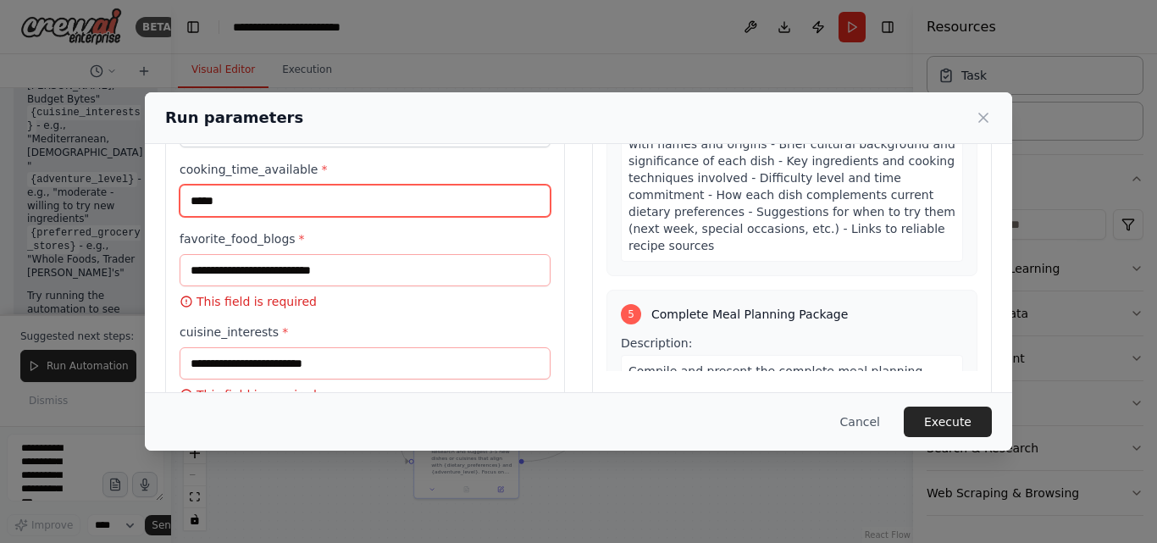
scroll to position [254, 0]
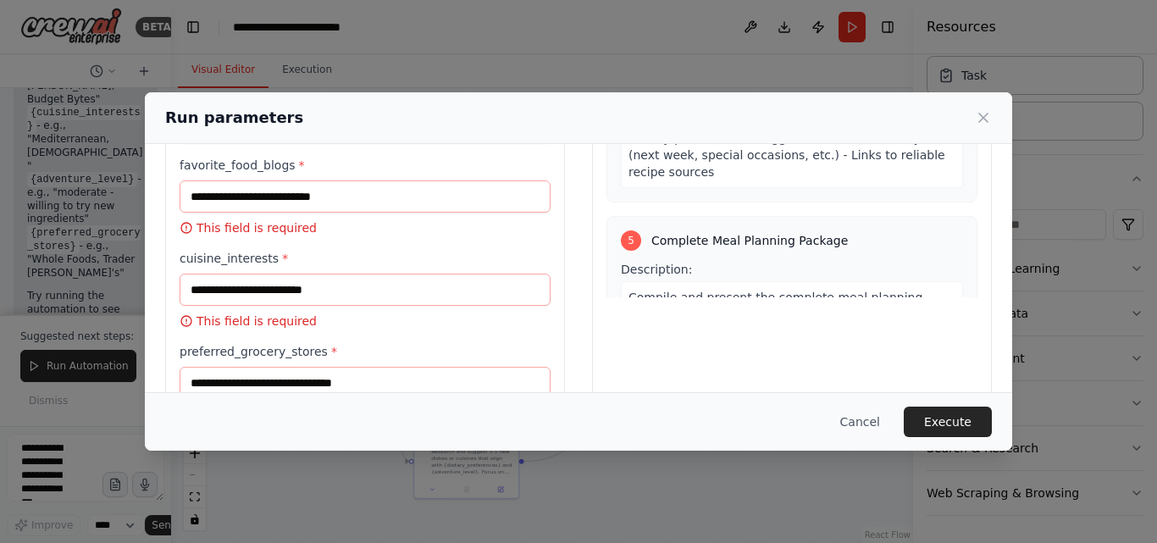
type input "*****"
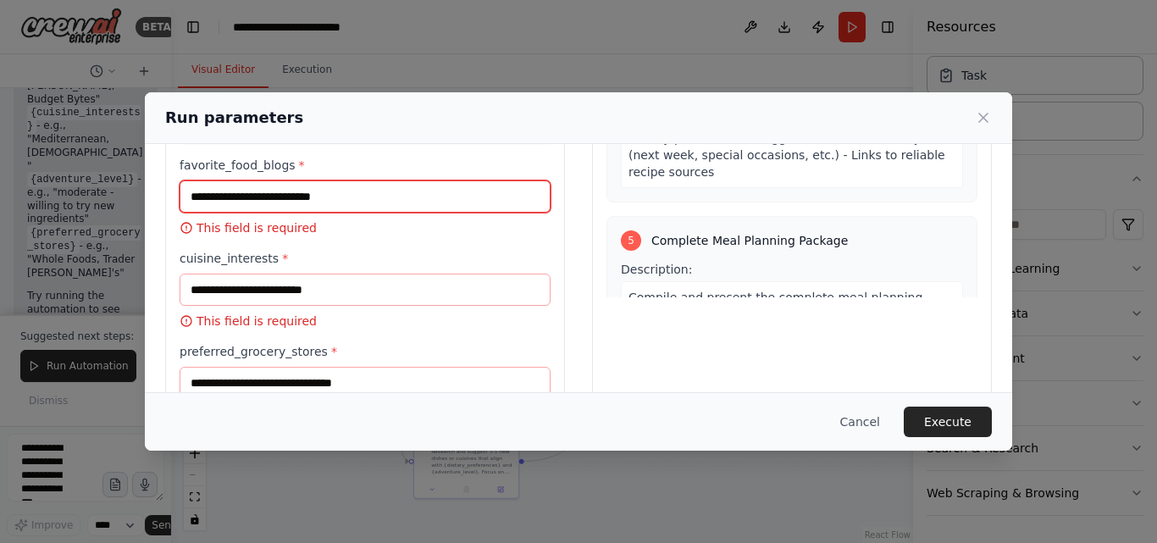
click at [326, 202] on input "favorite_food_blogs *" at bounding box center [365, 196] width 371 height 32
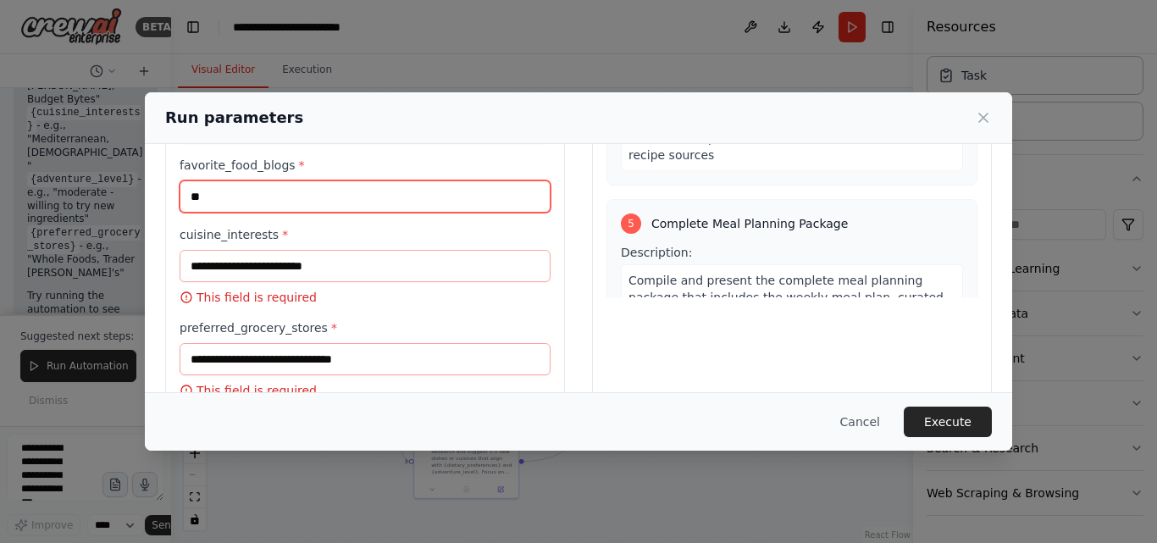
type input "**"
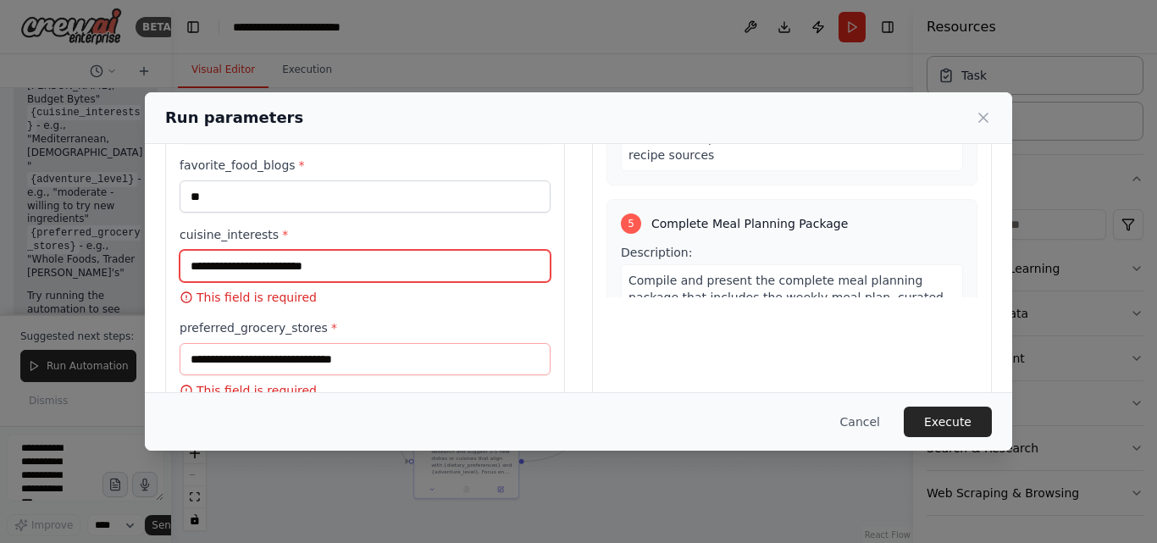
click at [272, 281] on input "cuisine_interests *" at bounding box center [365, 266] width 371 height 32
type input "*"
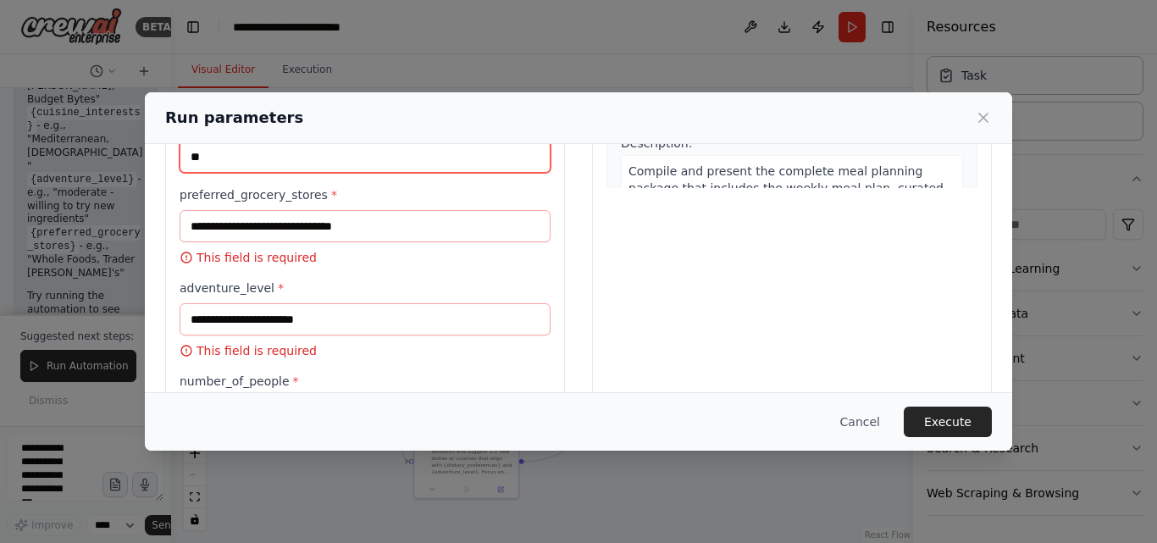
scroll to position [339, 0]
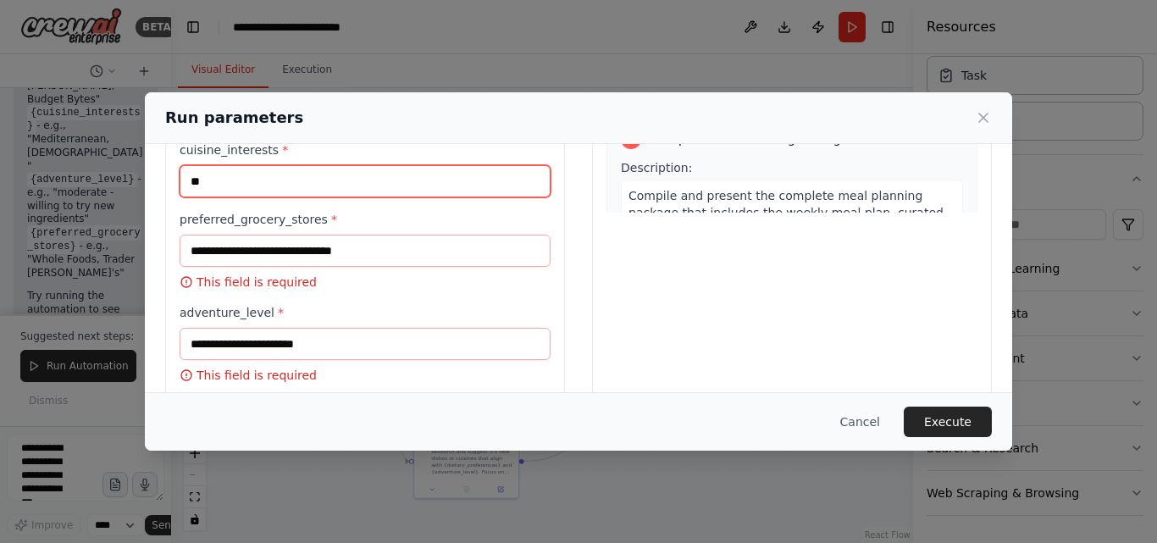
type input "**"
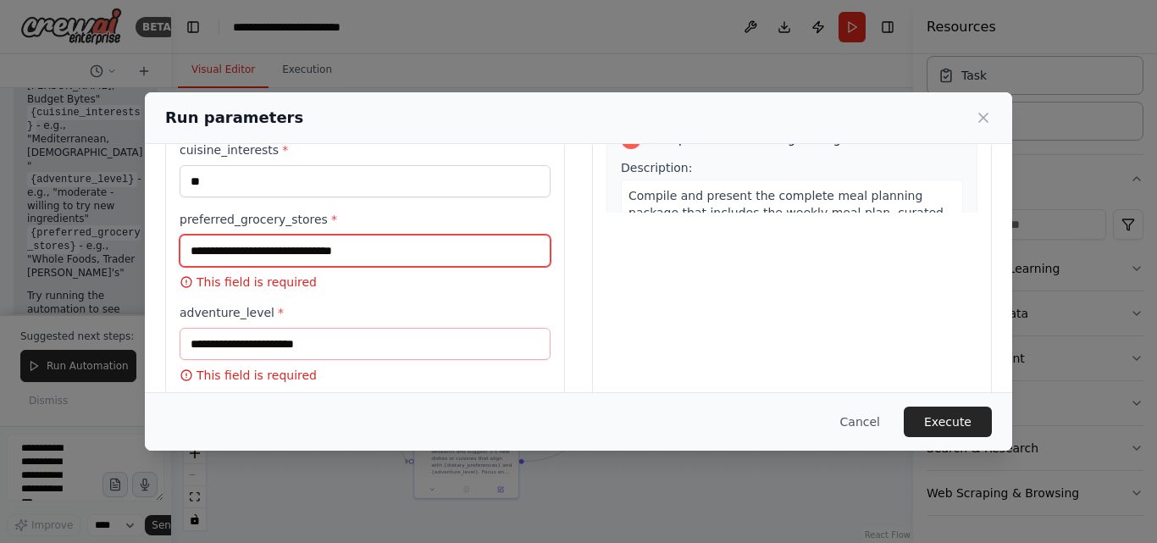
click at [302, 246] on input "preferred_grocery_stores *" at bounding box center [365, 251] width 371 height 32
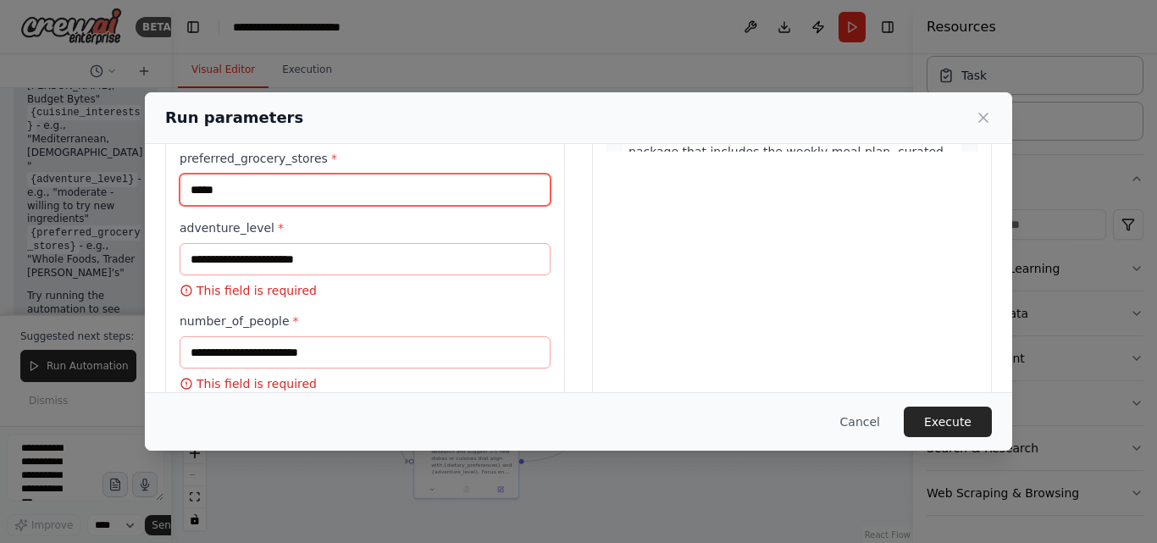
scroll to position [424, 0]
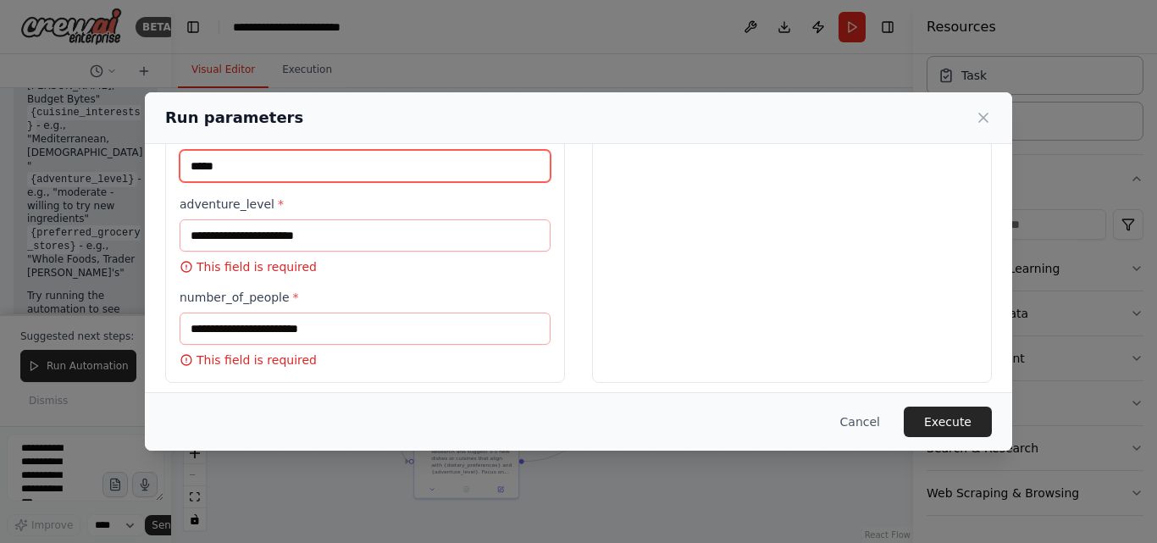
type input "*****"
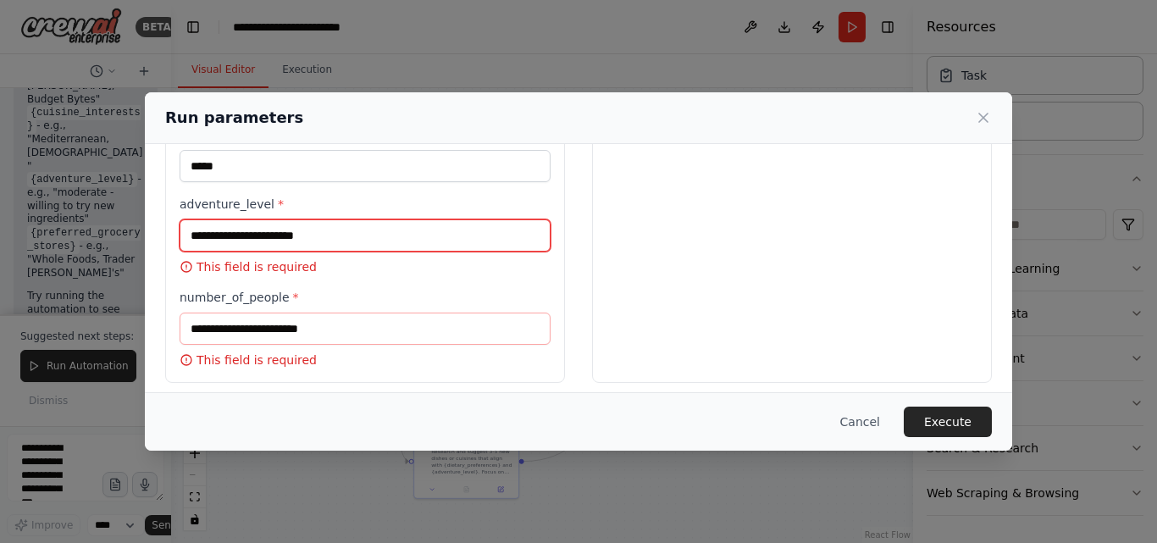
click at [291, 227] on input "adventure_level *" at bounding box center [365, 235] width 371 height 32
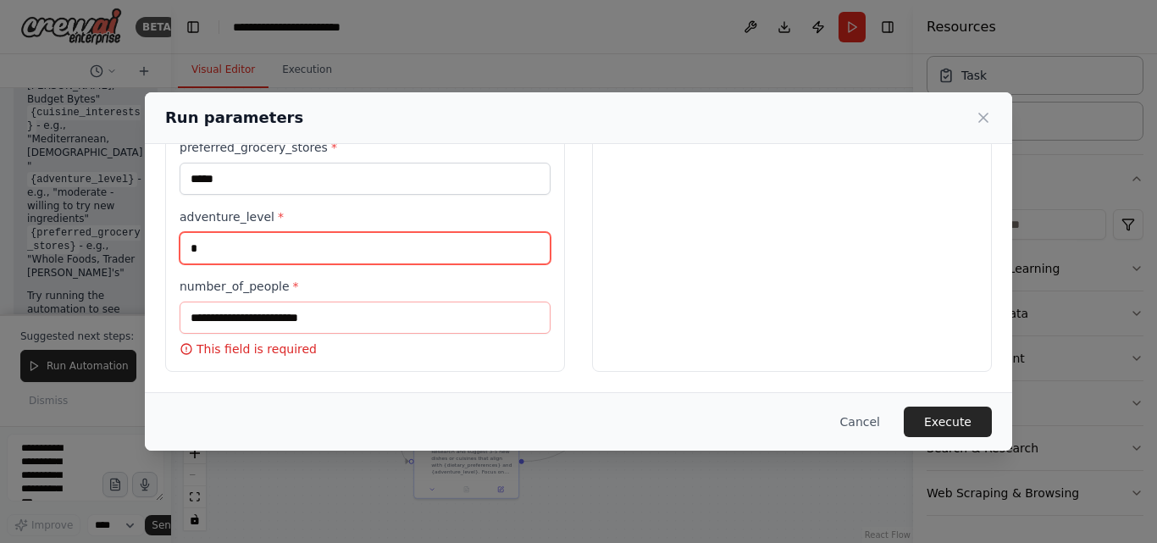
scroll to position [411, 0]
type input "**"
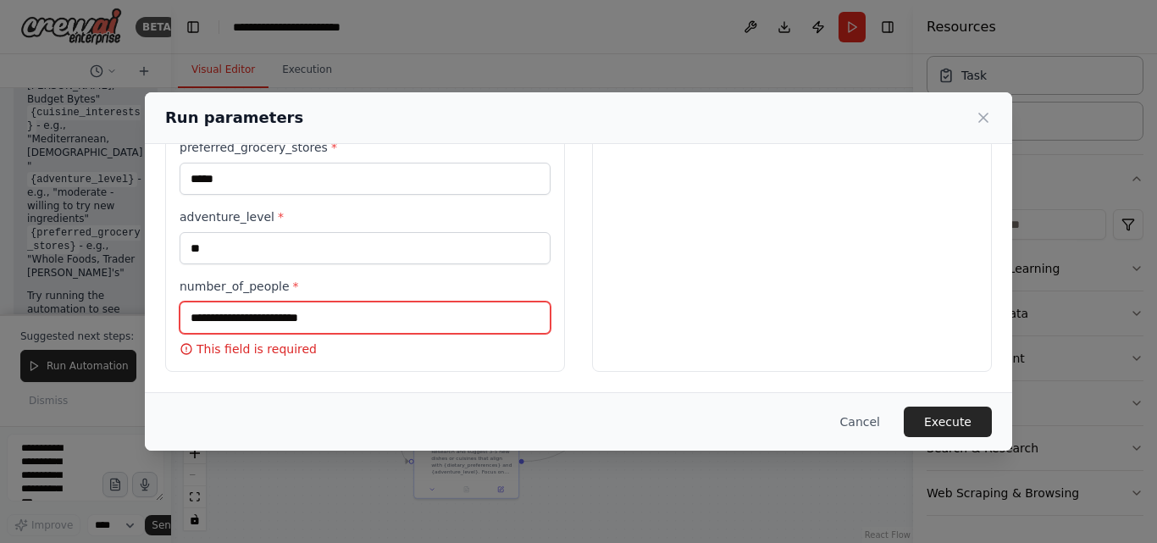
click at [294, 314] on input "number_of_people *" at bounding box center [365, 318] width 371 height 32
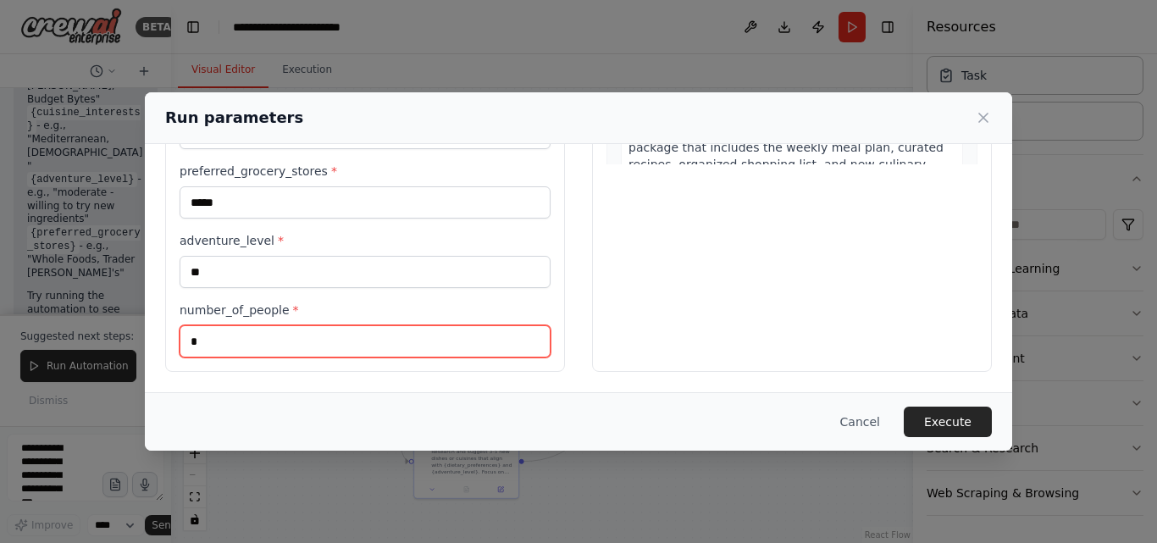
scroll to position [1254, 0]
type input "*"
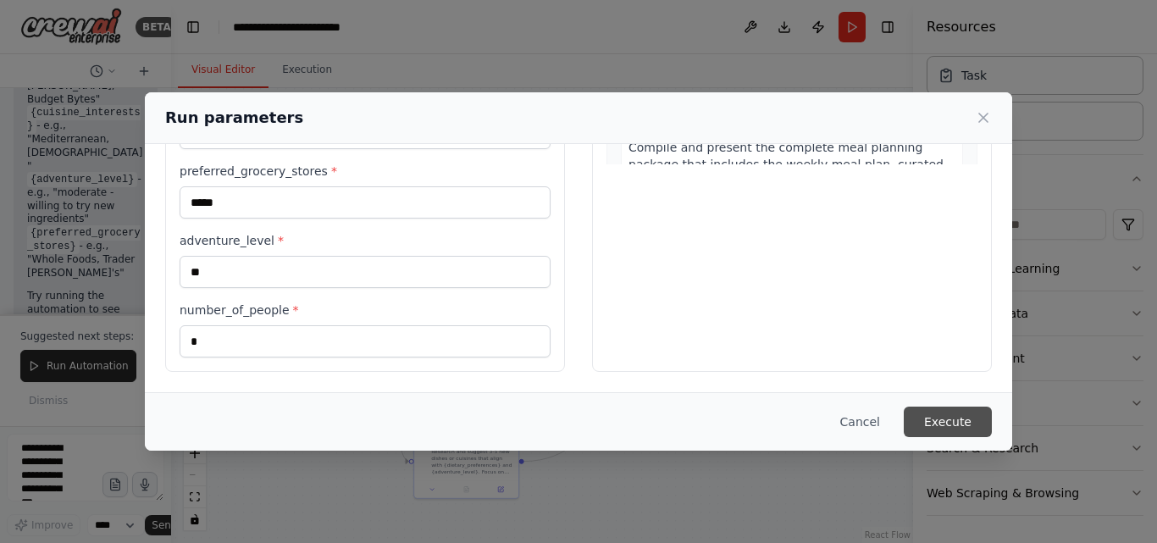
click at [946, 414] on button "Execute" at bounding box center [948, 422] width 88 height 31
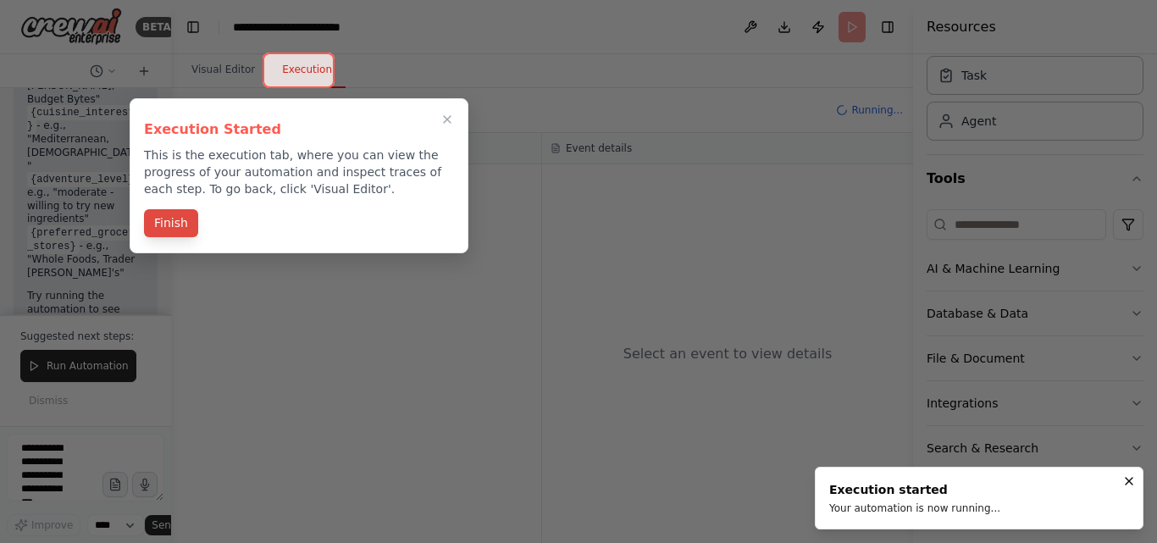
click at [171, 225] on button "Finish" at bounding box center [171, 223] width 54 height 28
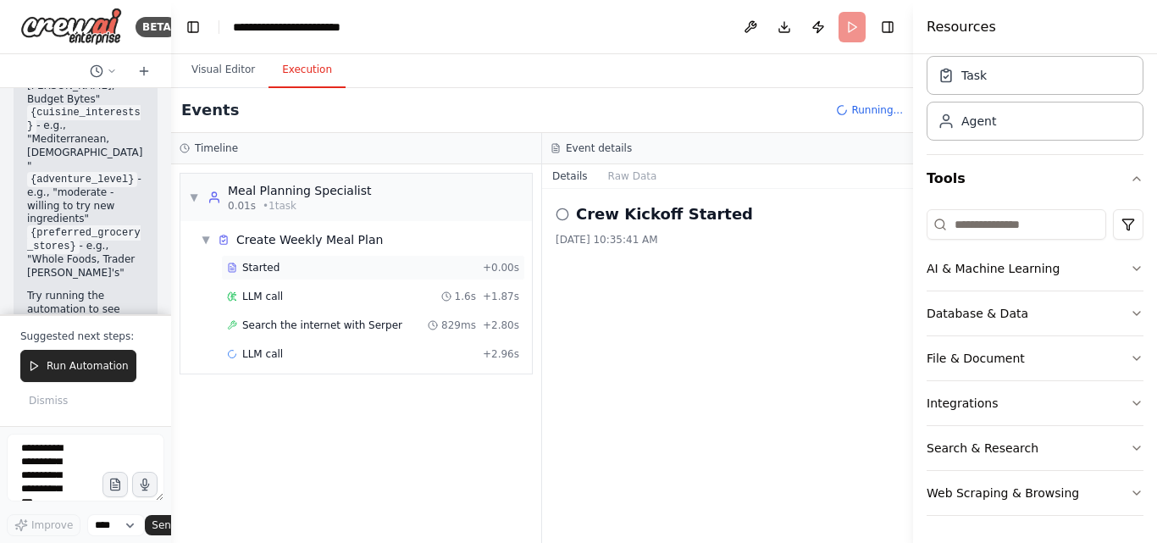
click at [265, 269] on span "Started" at bounding box center [260, 268] width 37 height 14
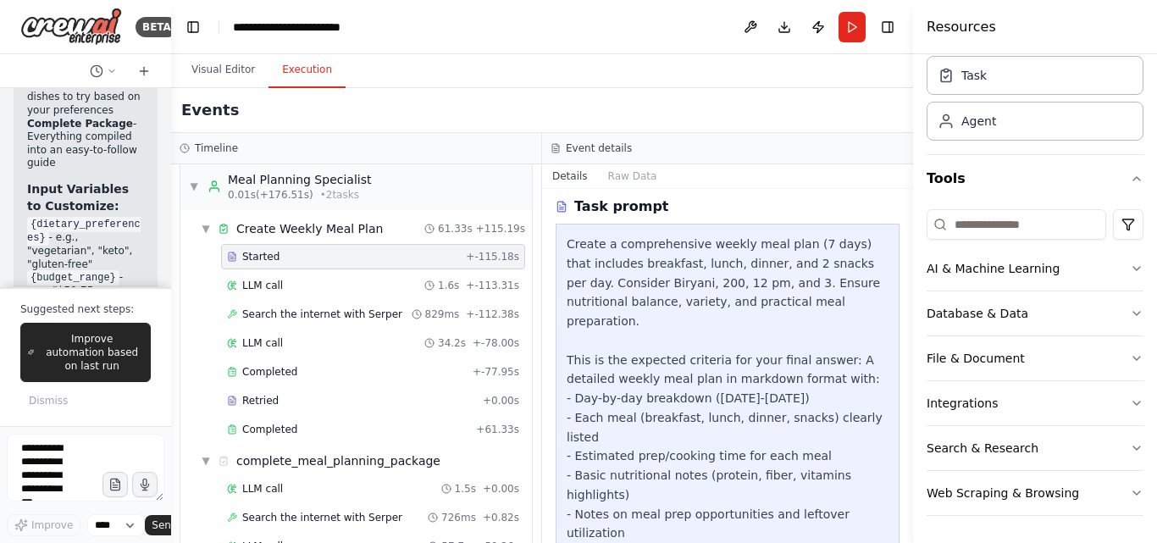
scroll to position [0, 0]
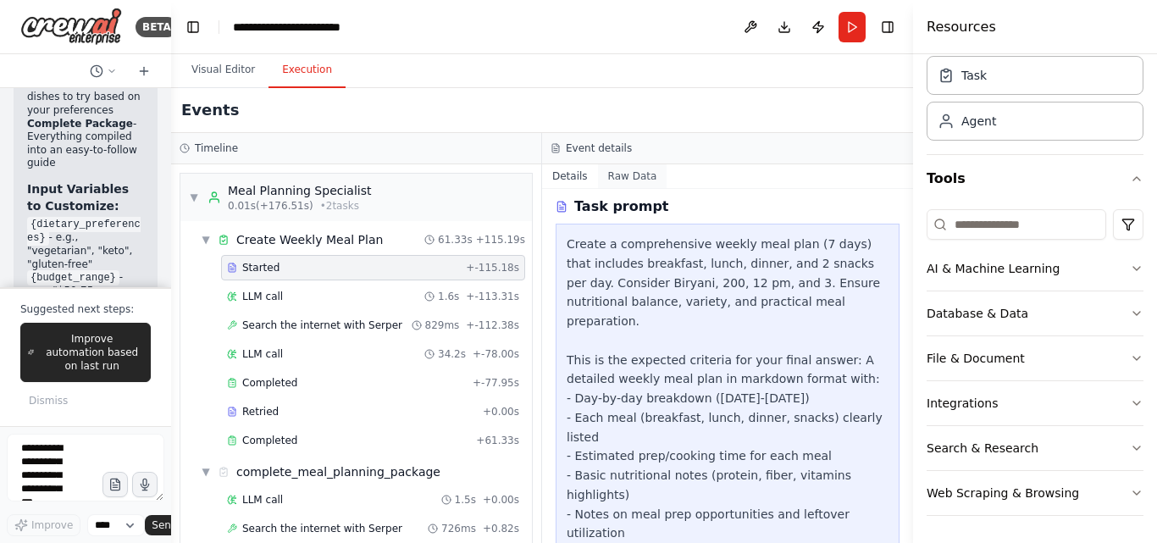
click at [642, 180] on button "Raw Data" at bounding box center [632, 176] width 69 height 24
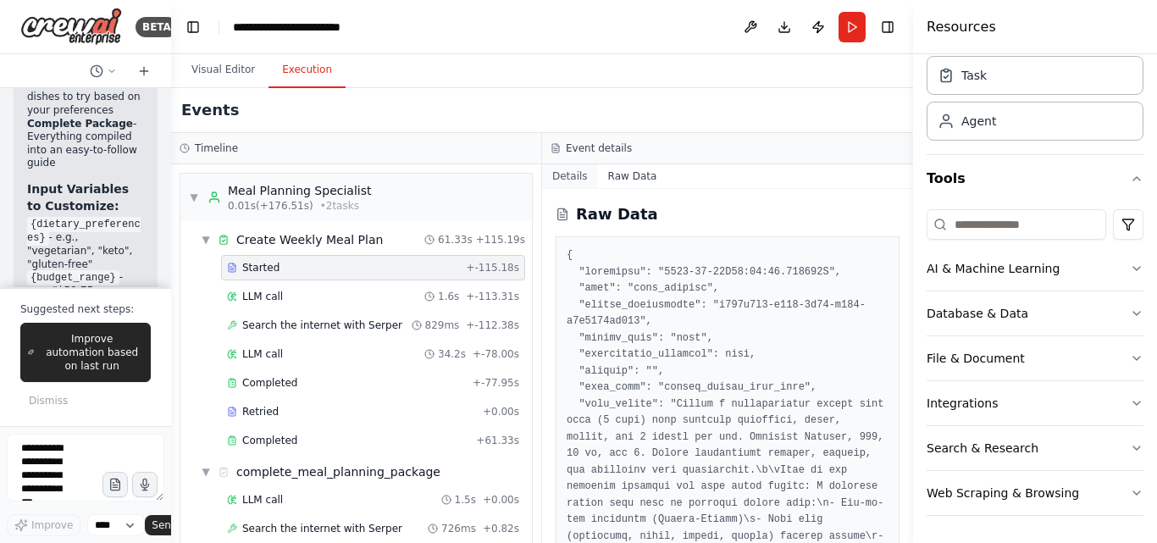
click at [569, 175] on button "Details" at bounding box center [570, 176] width 56 height 24
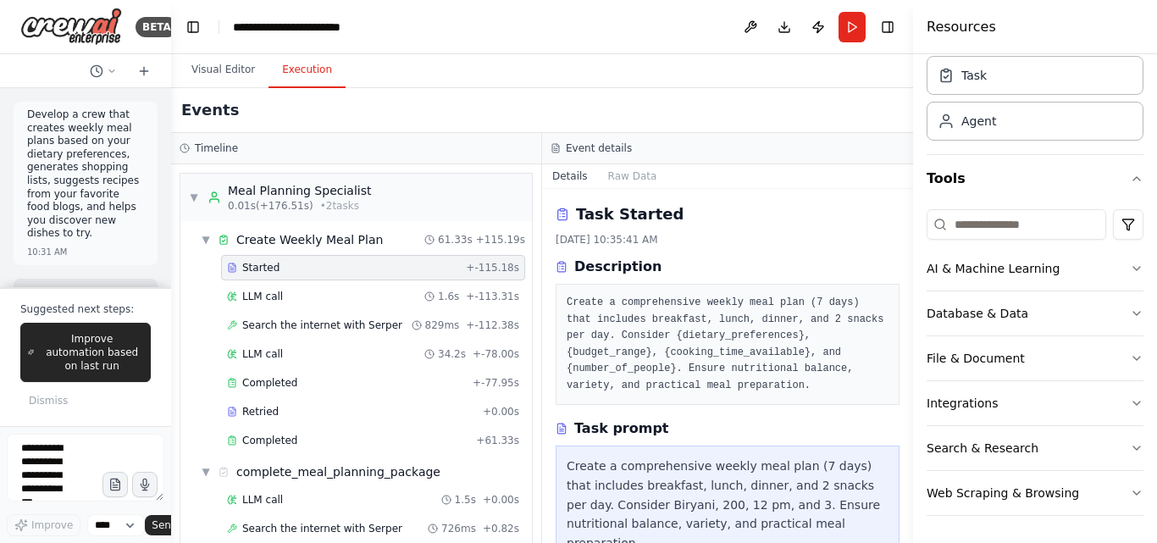
scroll to position [3259, 0]
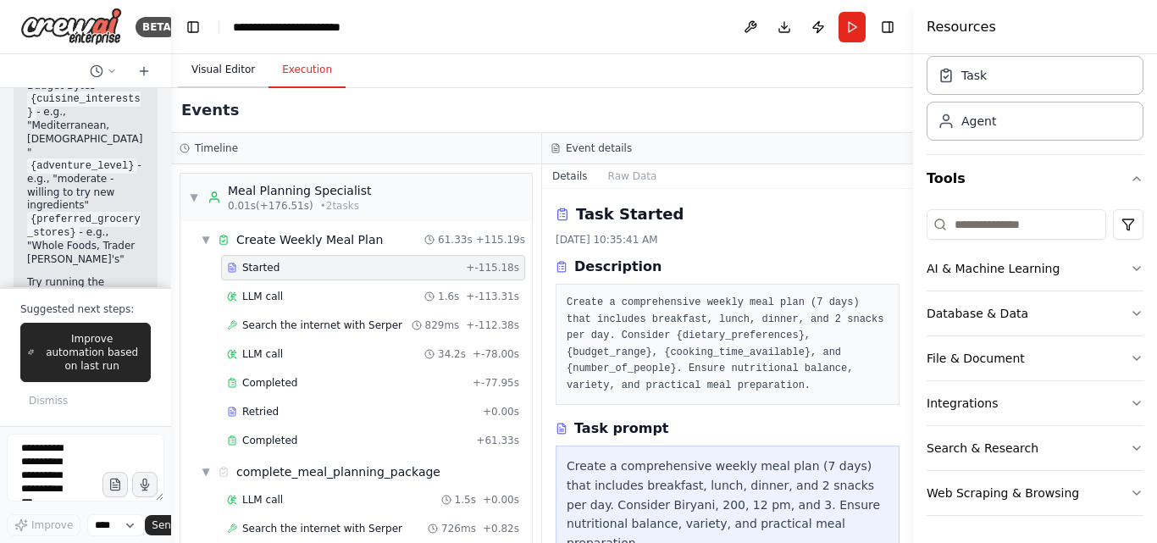
click at [233, 72] on button "Visual Editor" at bounding box center [223, 71] width 91 height 36
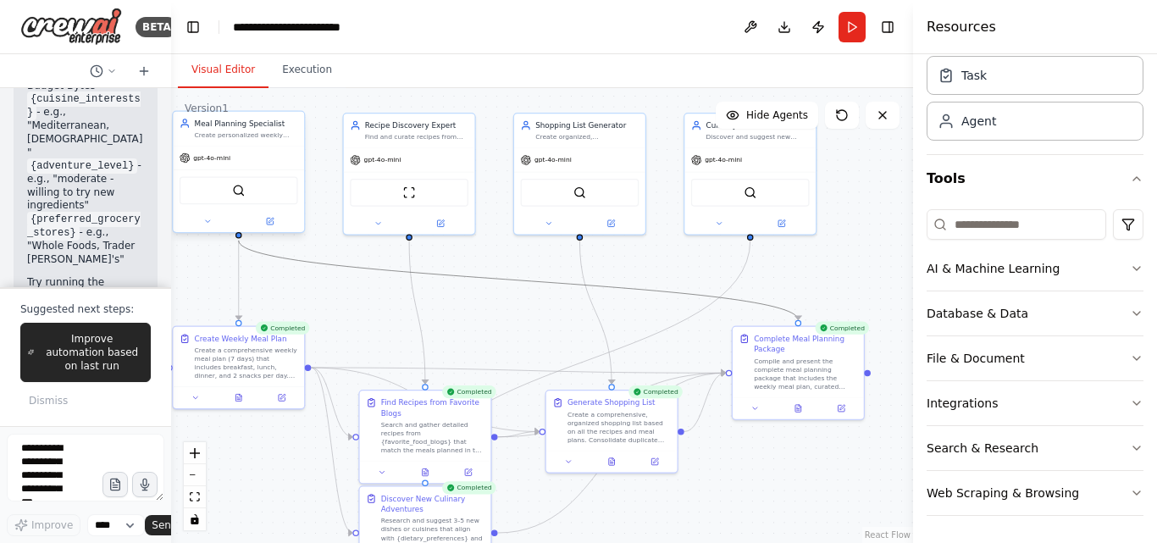
drag, startPoint x: 500, startPoint y: 278, endPoint x: 530, endPoint y: 299, distance: 36.4
click at [530, 299] on div ".deletable-edge-delete-btn { width: 20px; height: 20px; border: 0px solid #ffff…" at bounding box center [542, 315] width 742 height 455
click at [854, 245] on div ".deletable-edge-delete-btn { width: 20px; height: 20px; border: 0px solid #ffff…" at bounding box center [542, 315] width 742 height 455
click at [886, 120] on icon at bounding box center [883, 115] width 14 height 14
click at [881, 114] on icon at bounding box center [883, 115] width 14 height 14
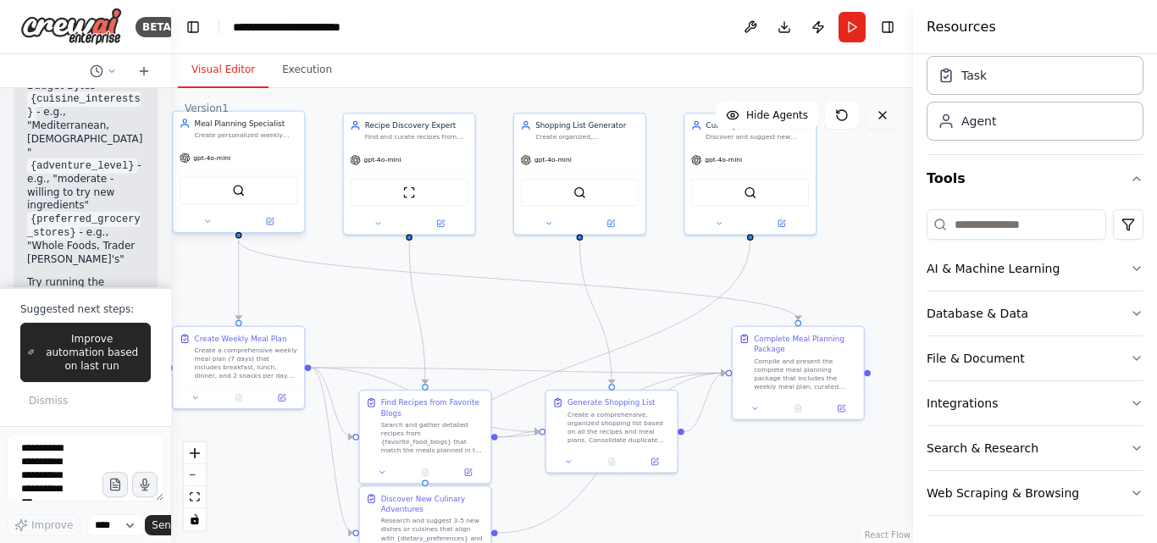
click at [881, 114] on icon at bounding box center [883, 115] width 14 height 14
click at [887, 116] on icon at bounding box center [883, 115] width 14 height 14
